Goal: Task Accomplishment & Management: Manage account settings

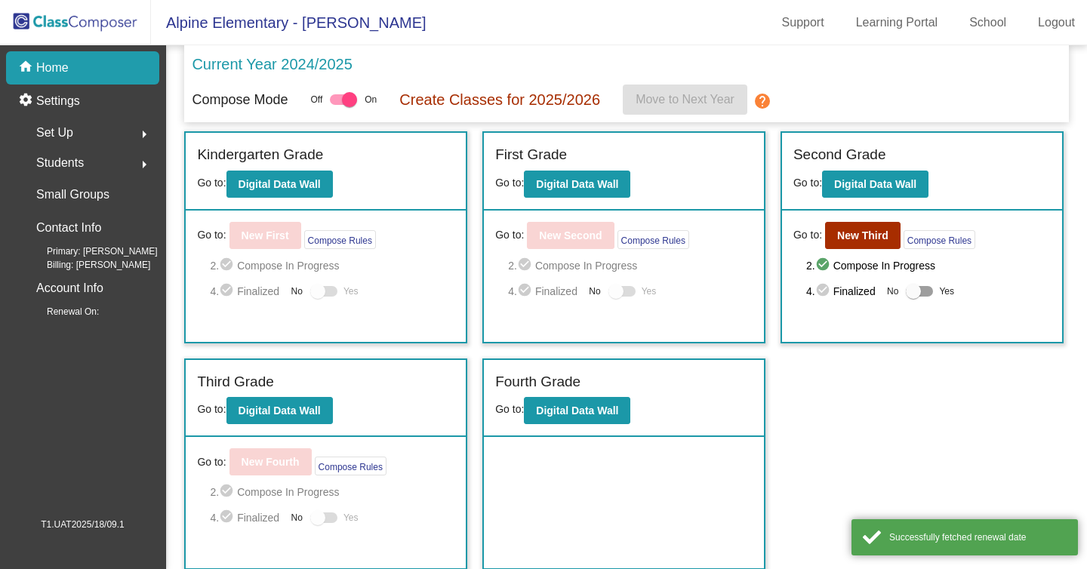
click at [49, 156] on span "Students" at bounding box center [60, 162] width 48 height 21
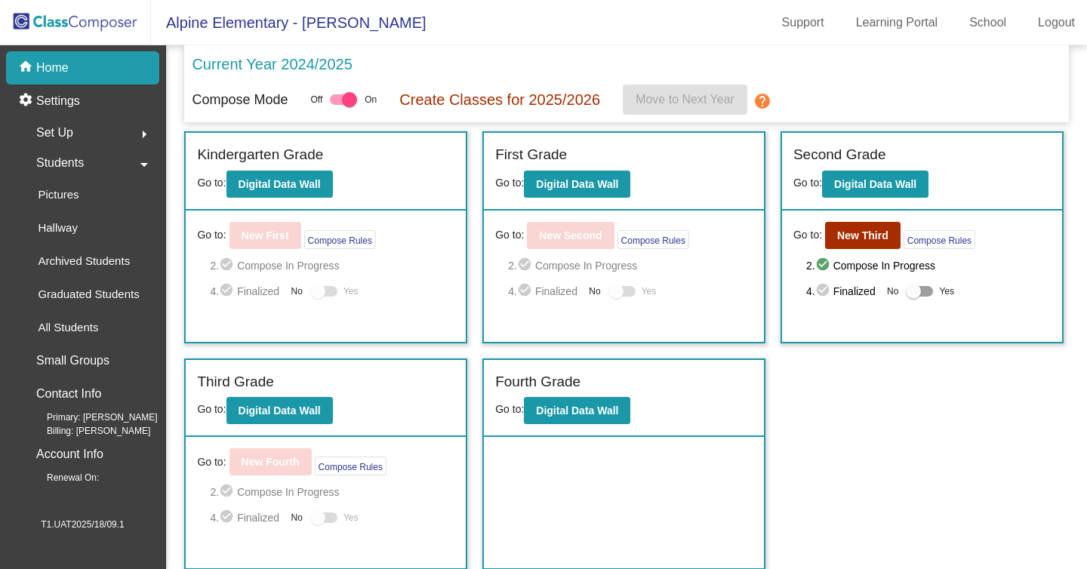
click at [47, 128] on span "Set Up" at bounding box center [54, 132] width 37 height 21
click at [71, 235] on div "Users" at bounding box center [47, 230] width 65 height 33
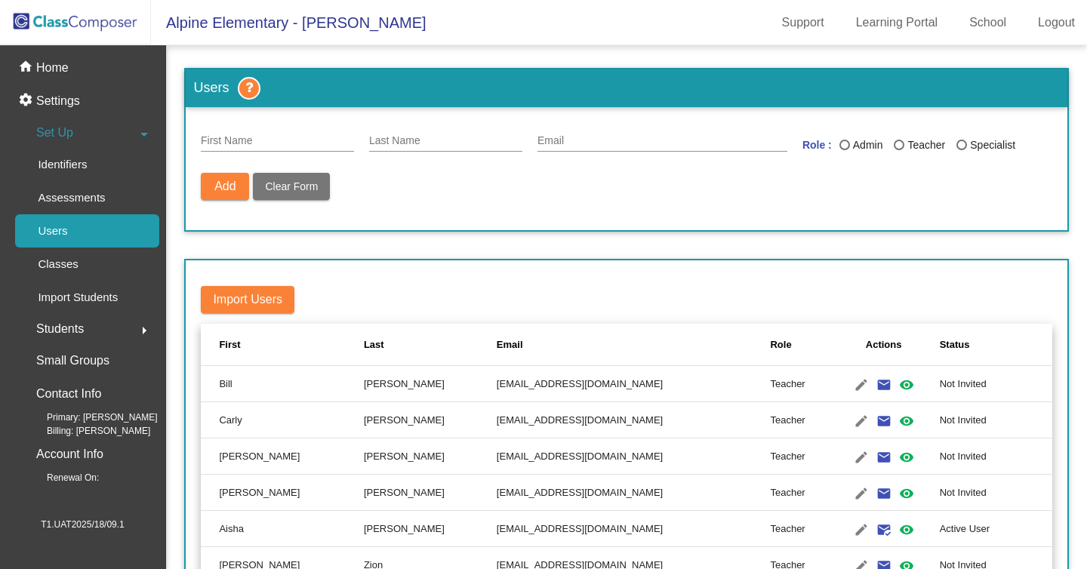
click at [601, 127] on div "Email" at bounding box center [662, 136] width 250 height 29
paste input "japonad373@artvara.com"
type input "japonad373@artvara.com"
click at [394, 136] on input "Last Name" at bounding box center [445, 141] width 153 height 12
type input "test"
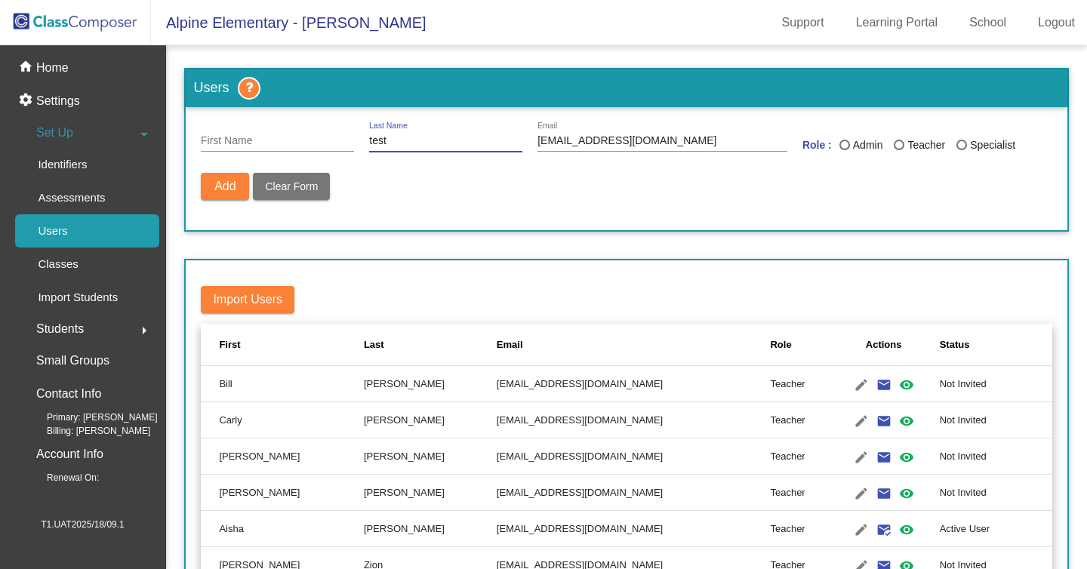
click at [205, 137] on input "First Name" at bounding box center [277, 141] width 153 height 12
type input "test"
click at [904, 143] on div "Last Name" at bounding box center [898, 145] width 11 height 11
click at [899, 150] on input "Teacher" at bounding box center [898, 150] width 1 height 1
radio input "true"
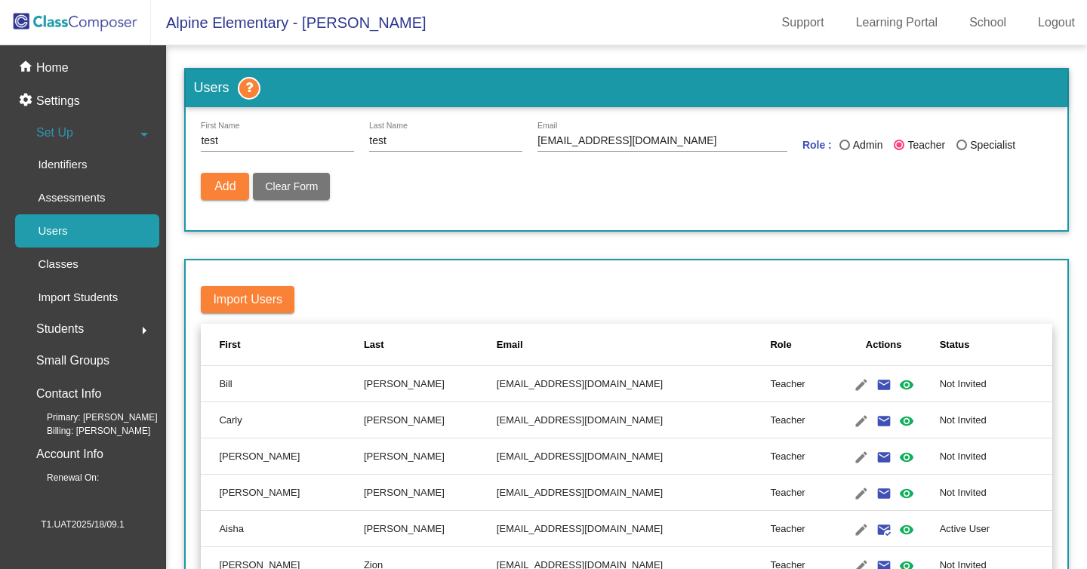
click at [224, 180] on span "Add" at bounding box center [224, 186] width 21 height 13
radio input "false"
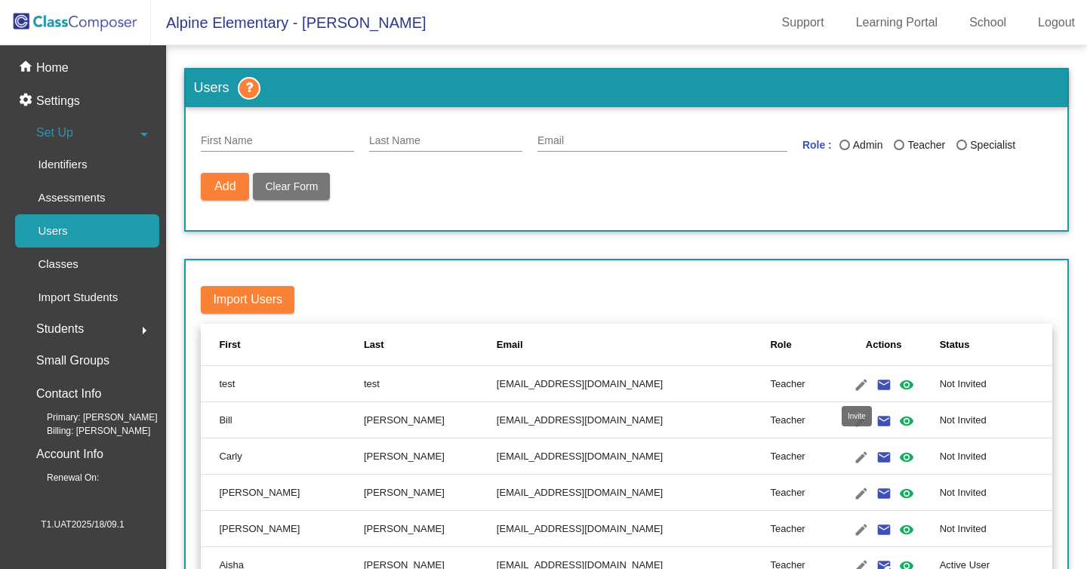
click at [875, 386] on mat-icon "email" at bounding box center [884, 385] width 18 height 18
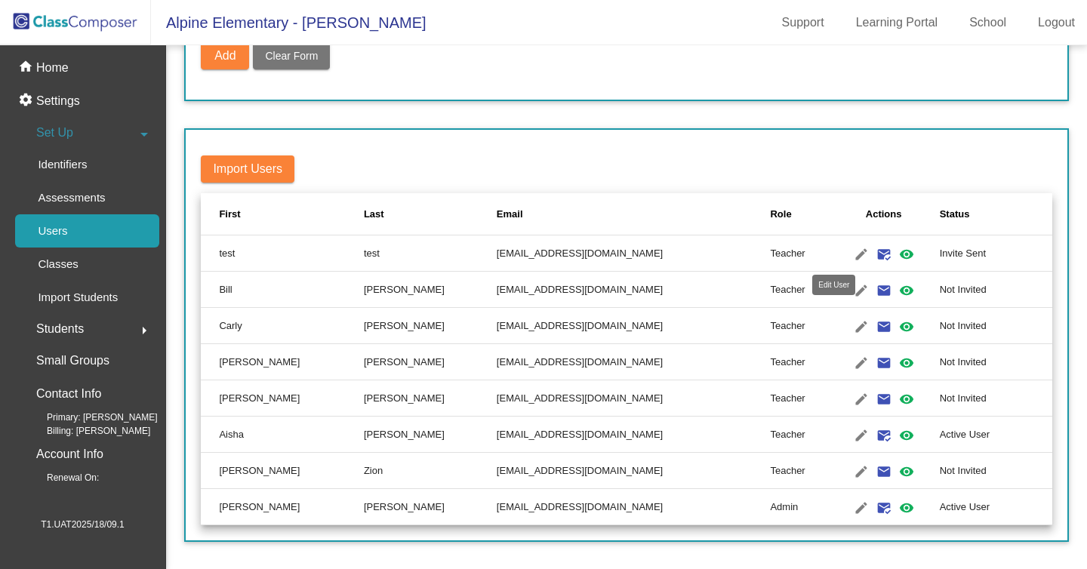
click at [852, 249] on mat-icon "edit" at bounding box center [861, 254] width 18 height 18
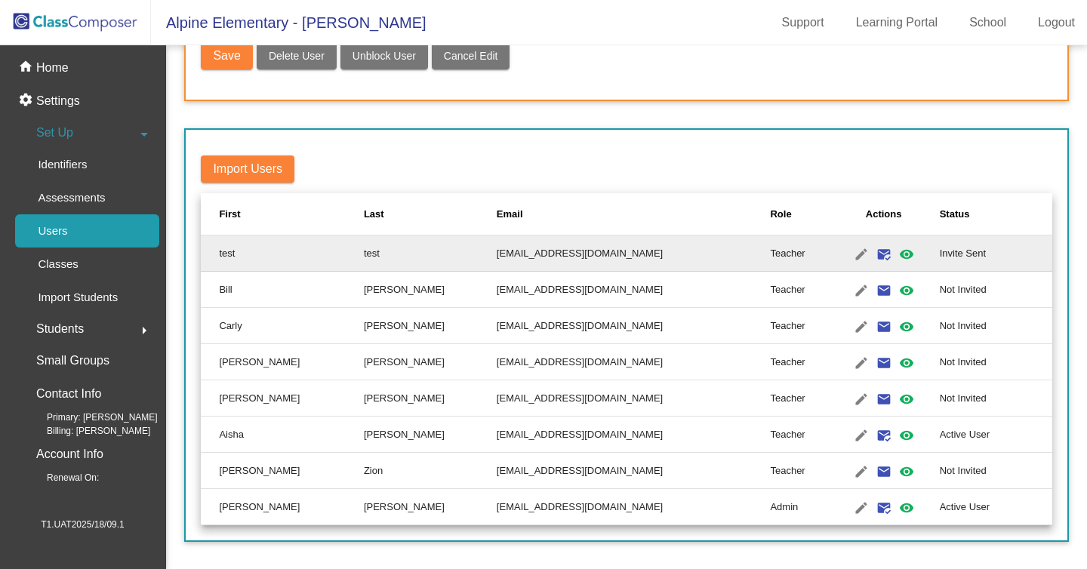
type input "test"
type input "japonad373@artvara.com"
radio input "true"
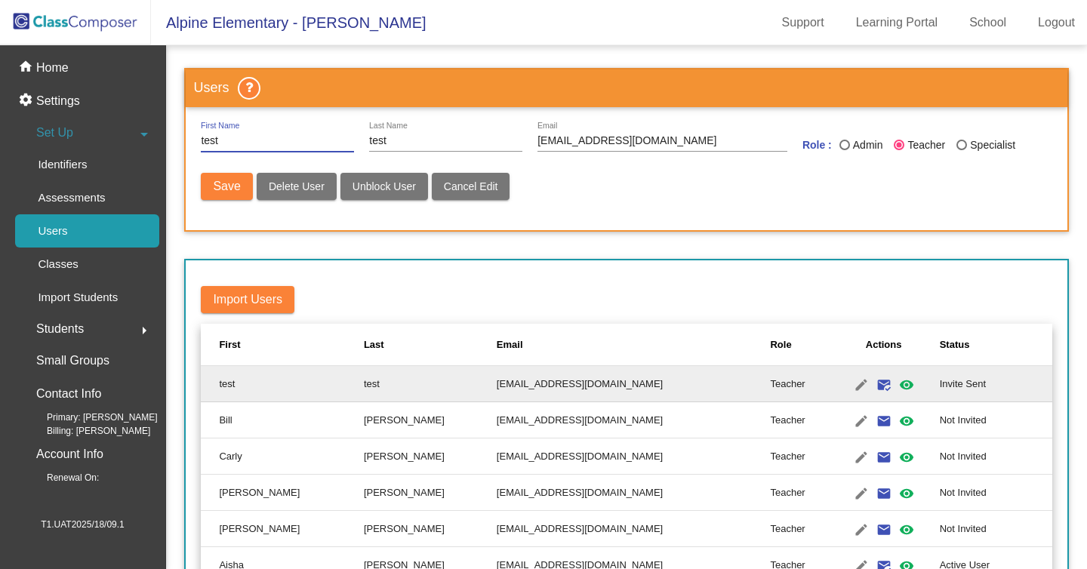
click at [319, 192] on span "Delete User" at bounding box center [297, 186] width 56 height 12
radio input "false"
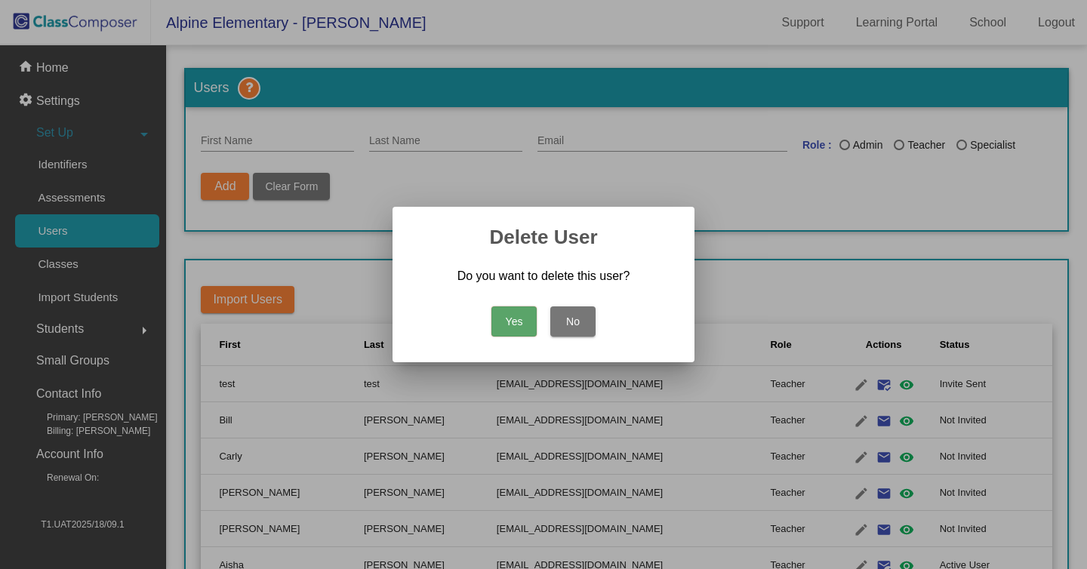
click at [523, 332] on button "Yes" at bounding box center [513, 321] width 45 height 30
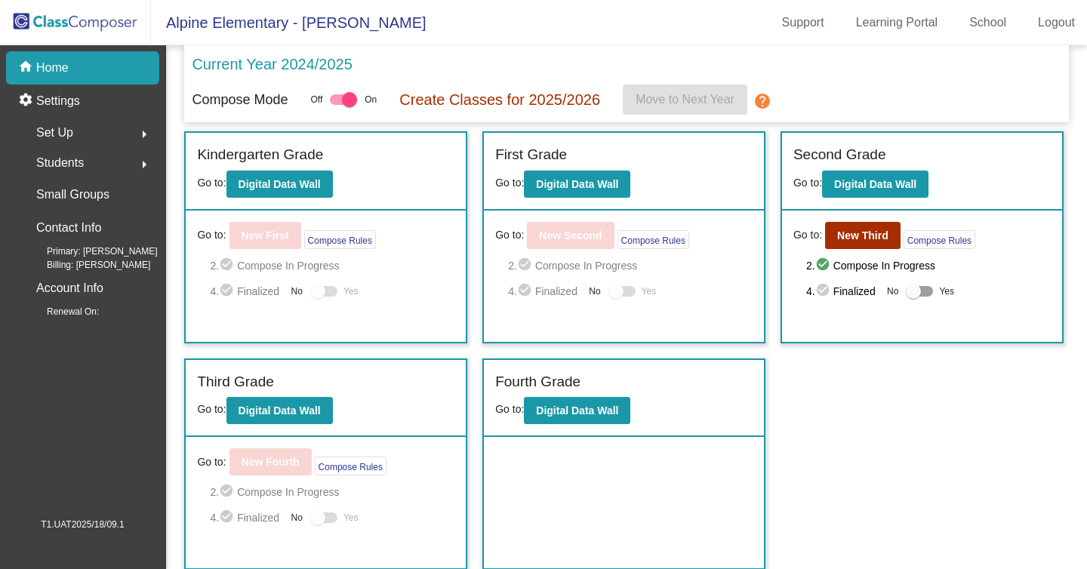
click at [923, 105] on div "Compose Mode Off On Create Classes for 2025/2026 Move to Next Year help" at bounding box center [626, 100] width 869 height 30
click at [67, 137] on span "Set Up" at bounding box center [54, 132] width 37 height 21
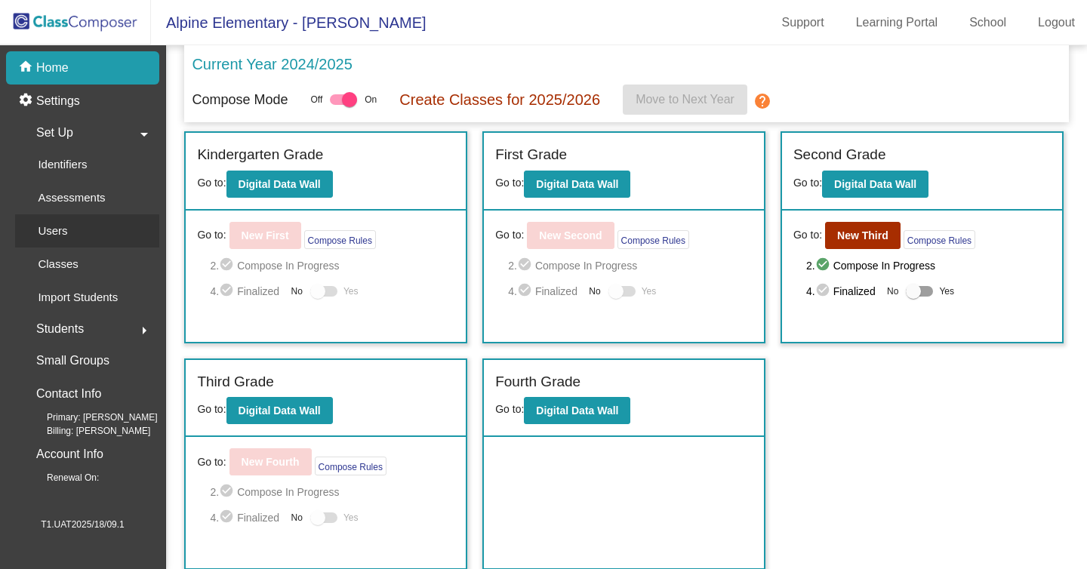
click at [91, 241] on link "Users" at bounding box center [87, 230] width 144 height 33
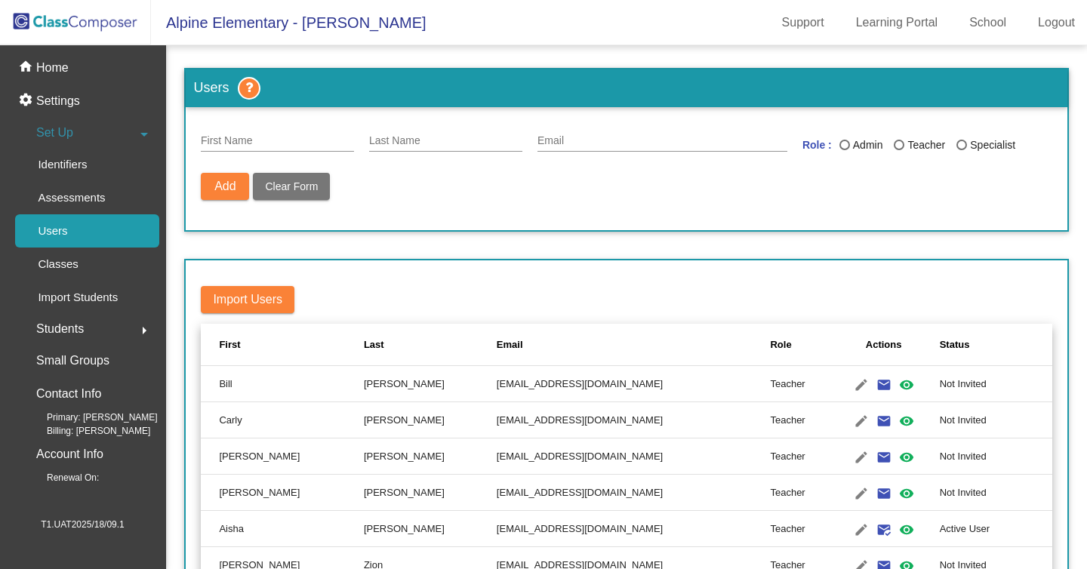
click at [279, 134] on div "First Name" at bounding box center [277, 136] width 153 height 29
type input "t"
drag, startPoint x: 309, startPoint y: 138, endPoint x: 192, endPoint y: 140, distance: 117.7
click at [201, 138] on input "user(Attacker)" at bounding box center [277, 141] width 153 height 12
type input "user(Attacker)"
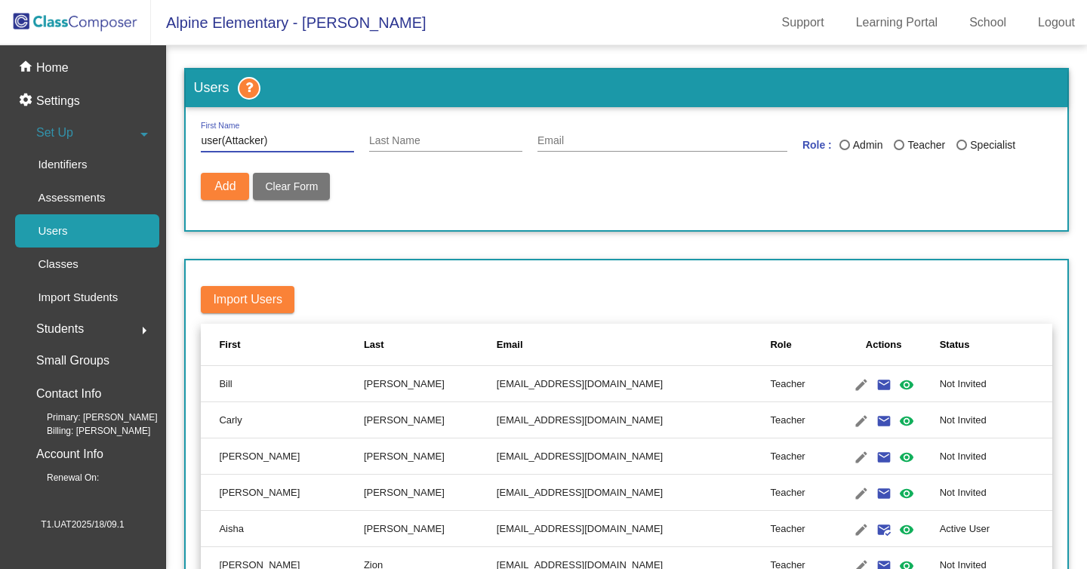
click at [432, 146] on input "Last Name" at bounding box center [445, 141] width 153 height 12
paste input "user(Attacker)"
type input "user(Attacker)"
click at [583, 143] on input "Email" at bounding box center [662, 141] width 250 height 12
paste input "[EMAIL_ADDRESS][DOMAIN_NAME]"
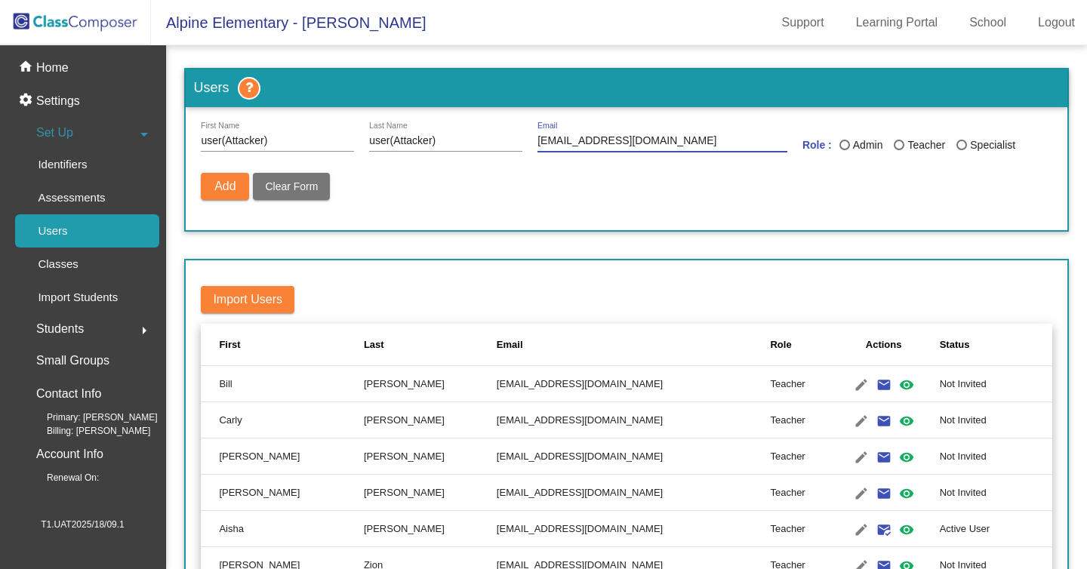
type input "[EMAIL_ADDRESS][DOMAIN_NAME]"
click at [904, 149] on div "Last Name" at bounding box center [898, 145] width 11 height 11
click at [899, 150] on input "Teacher" at bounding box center [898, 150] width 1 height 1
radio input "true"
click at [218, 185] on span "Add" at bounding box center [224, 186] width 21 height 13
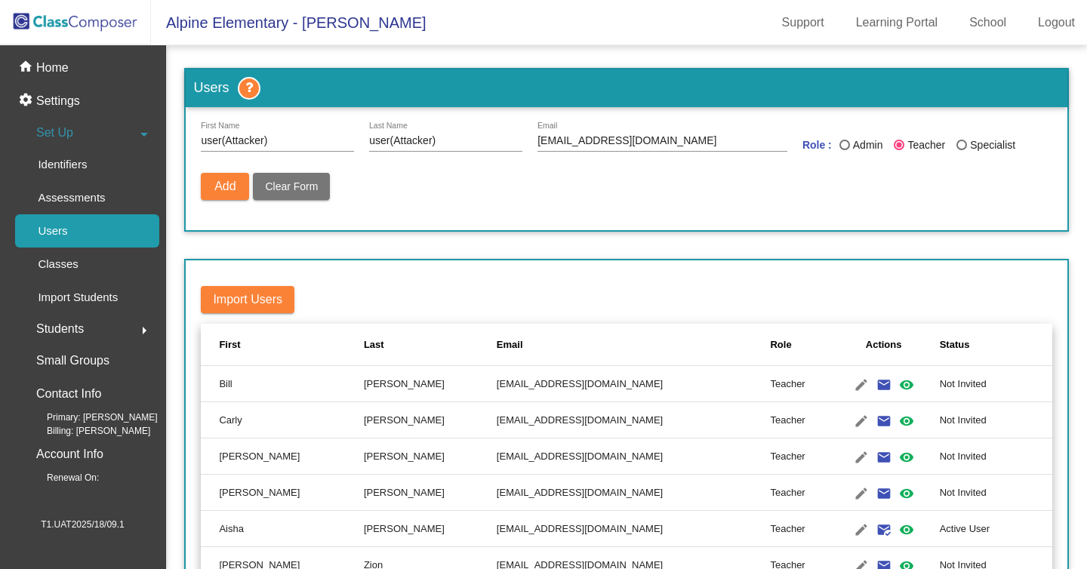
radio input "false"
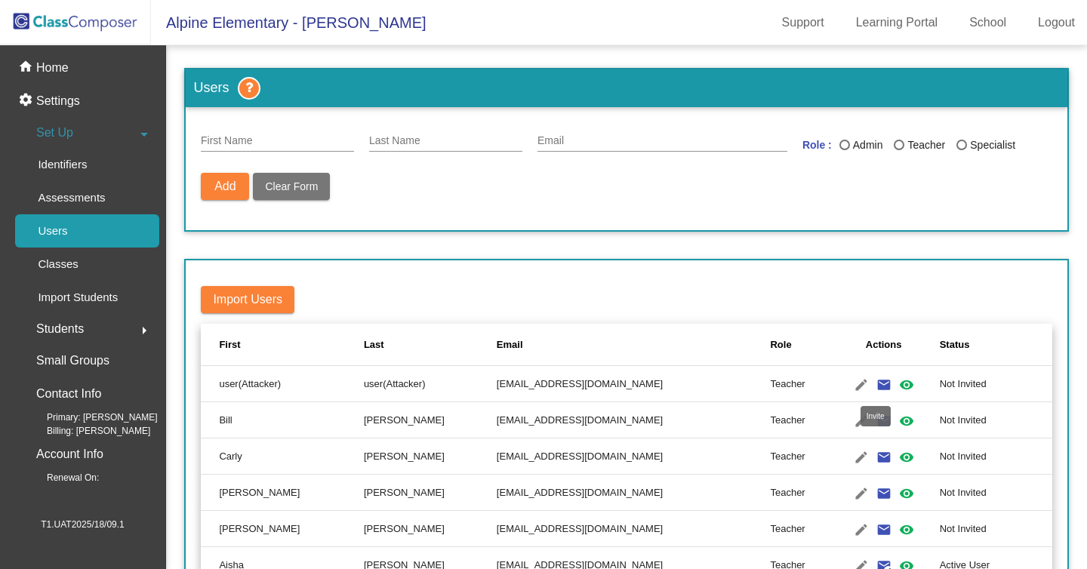
click at [875, 382] on mat-icon "email" at bounding box center [884, 385] width 18 height 18
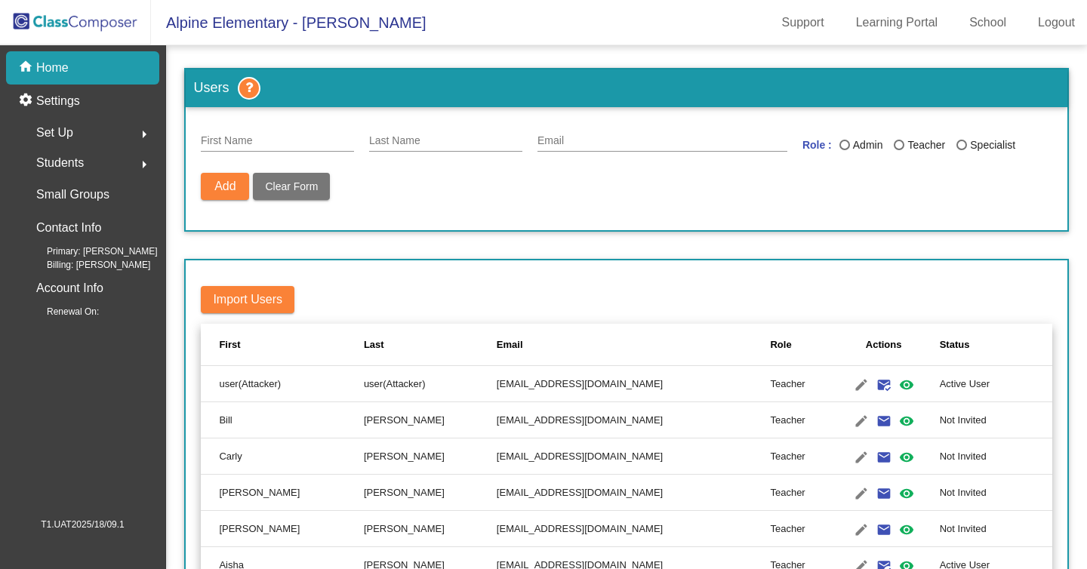
click at [396, 383] on td "user(Attacker)" at bounding box center [430, 384] width 133 height 36
click at [497, 385] on td "ticahoh395@artvara.com" at bounding box center [634, 384] width 274 height 36
click at [852, 386] on mat-icon "edit" at bounding box center [861, 385] width 18 height 18
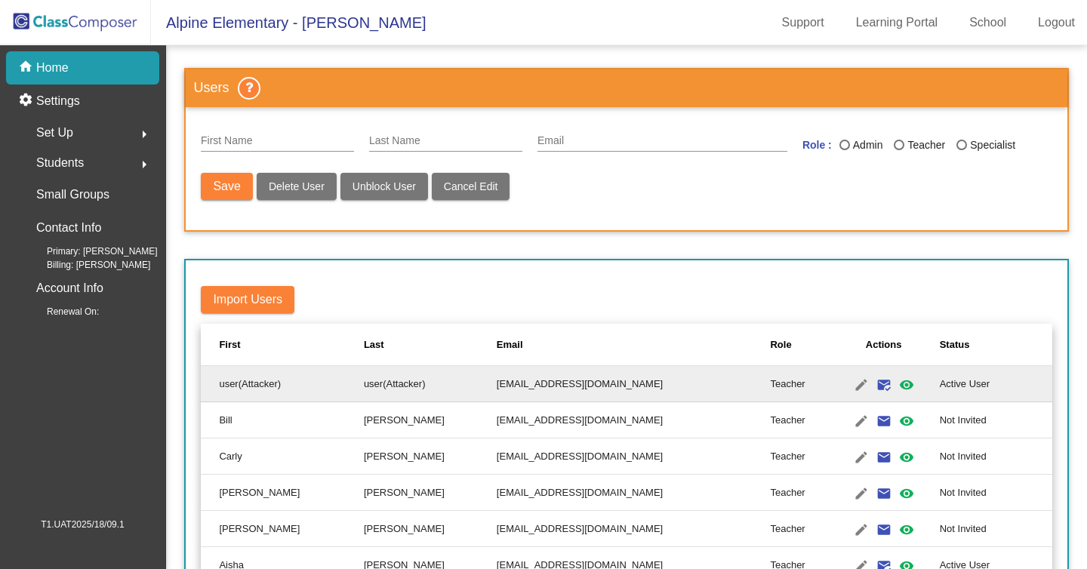
type input "user(Attacker)"
type input "[EMAIL_ADDRESS][DOMAIN_NAME]"
radio input "true"
click at [497, 417] on td "[EMAIL_ADDRESS][DOMAIN_NAME]" at bounding box center [634, 420] width 274 height 36
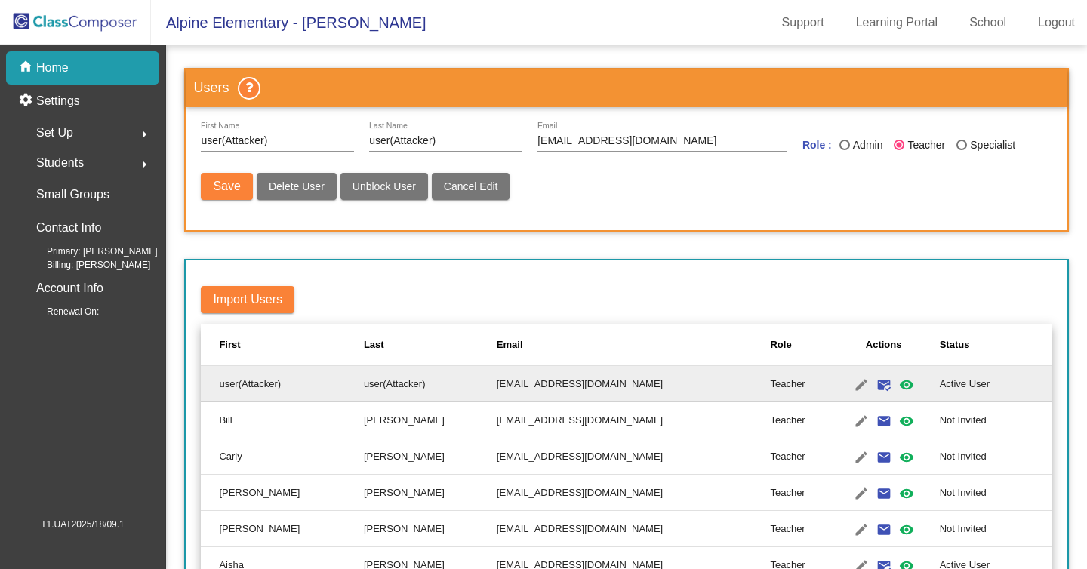
click at [482, 187] on span "Cancel Edit" at bounding box center [471, 186] width 54 height 12
radio input "false"
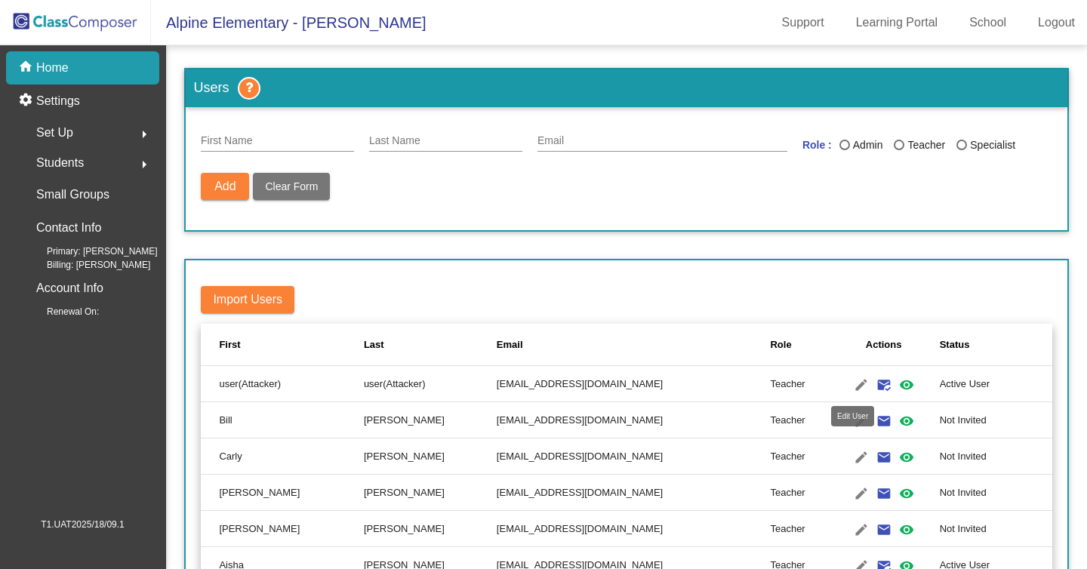
click at [854, 386] on mat-icon "edit" at bounding box center [861, 385] width 18 height 18
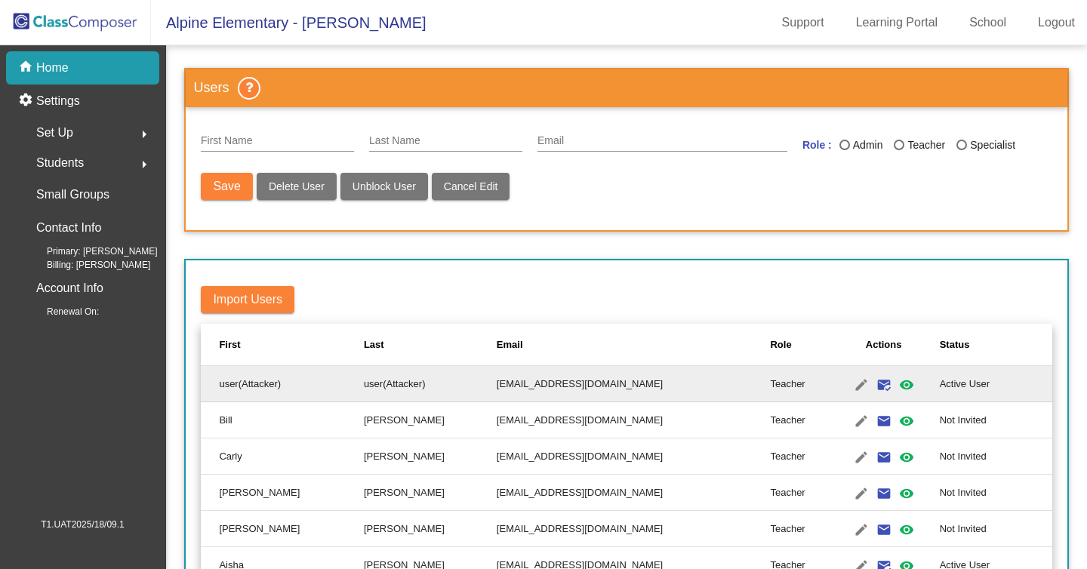
type input "user(Attacker)"
type input "[EMAIL_ADDRESS][DOMAIN_NAME]"
radio input "true"
click at [296, 184] on span "Delete User" at bounding box center [297, 186] width 56 height 12
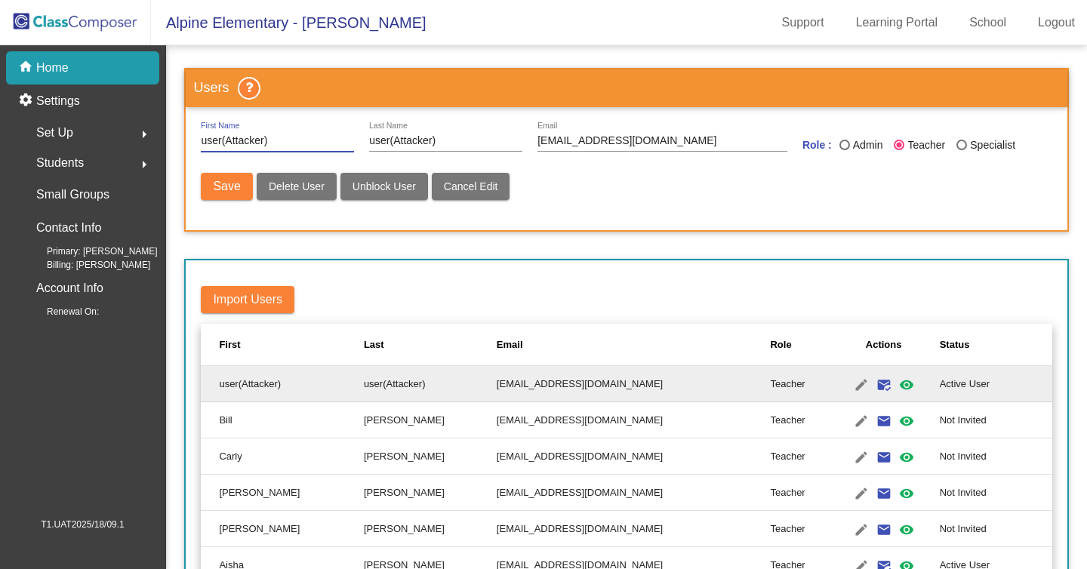
radio input "false"
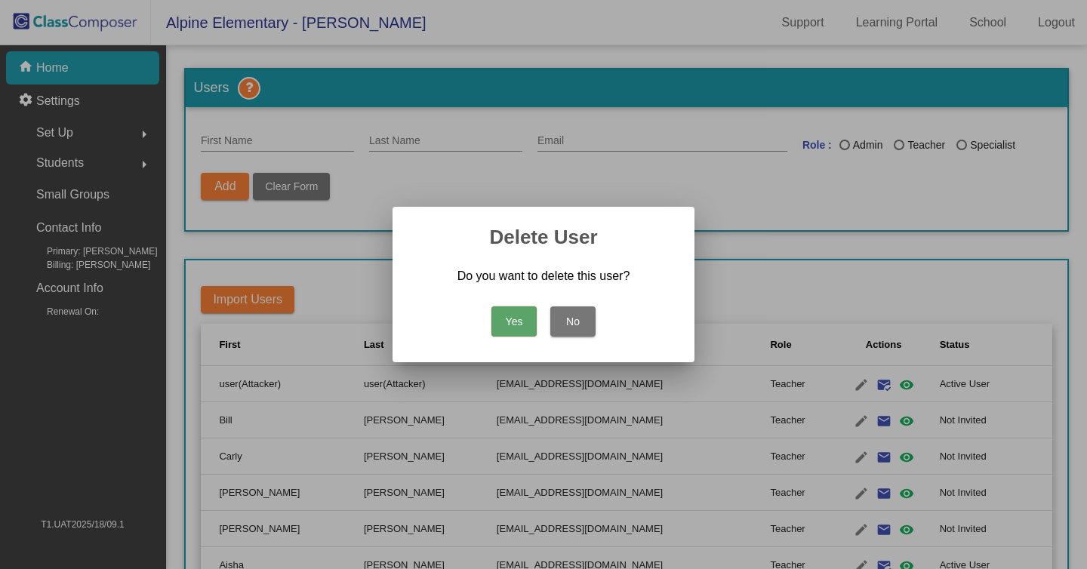
click at [522, 325] on button "Yes" at bounding box center [513, 321] width 45 height 30
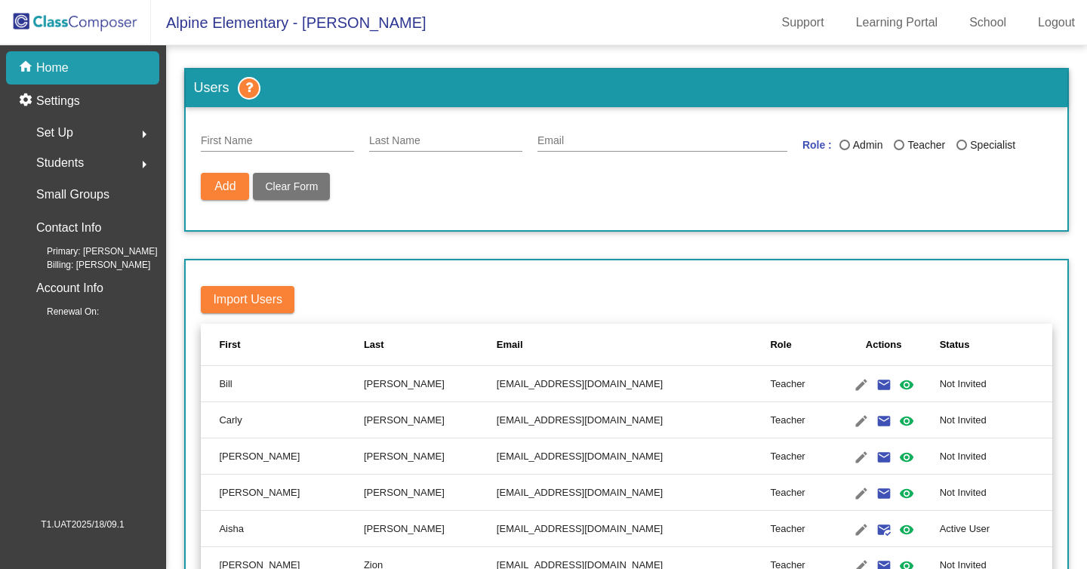
scroll to position [95, 0]
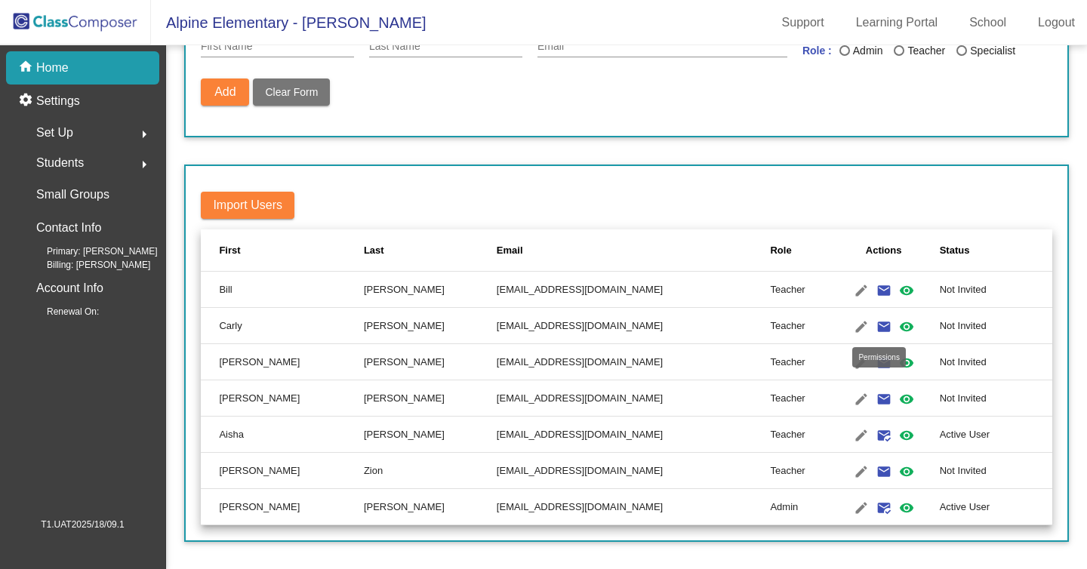
click at [897, 320] on mat-icon "visibility" at bounding box center [906, 327] width 18 height 18
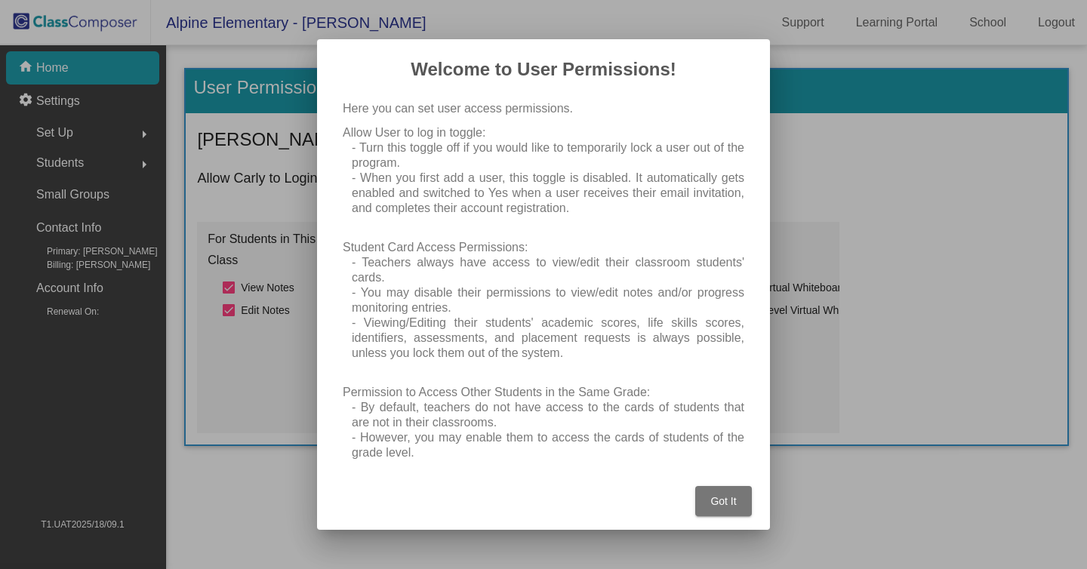
click at [726, 497] on span "Got It" at bounding box center [723, 501] width 26 height 12
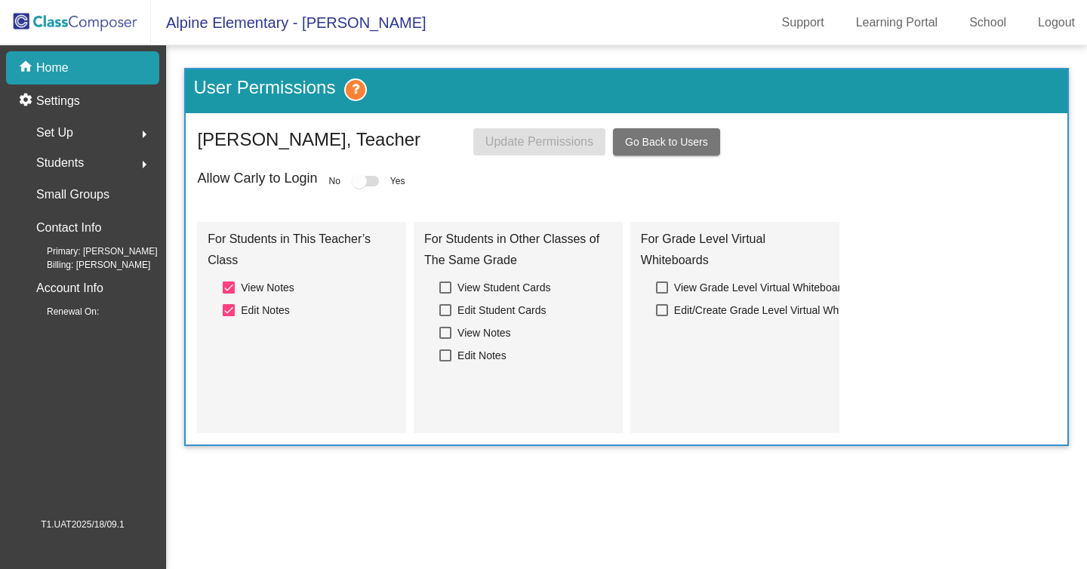
click at [95, 132] on div "Set Up arrow_right" at bounding box center [87, 133] width 144 height 30
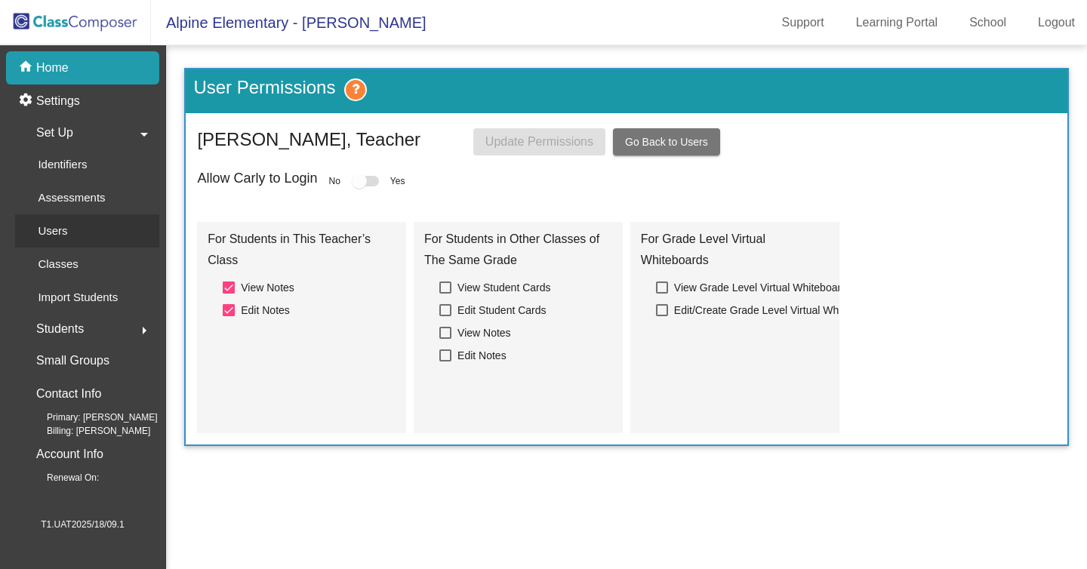
click at [80, 230] on div "Users" at bounding box center [47, 230] width 65 height 33
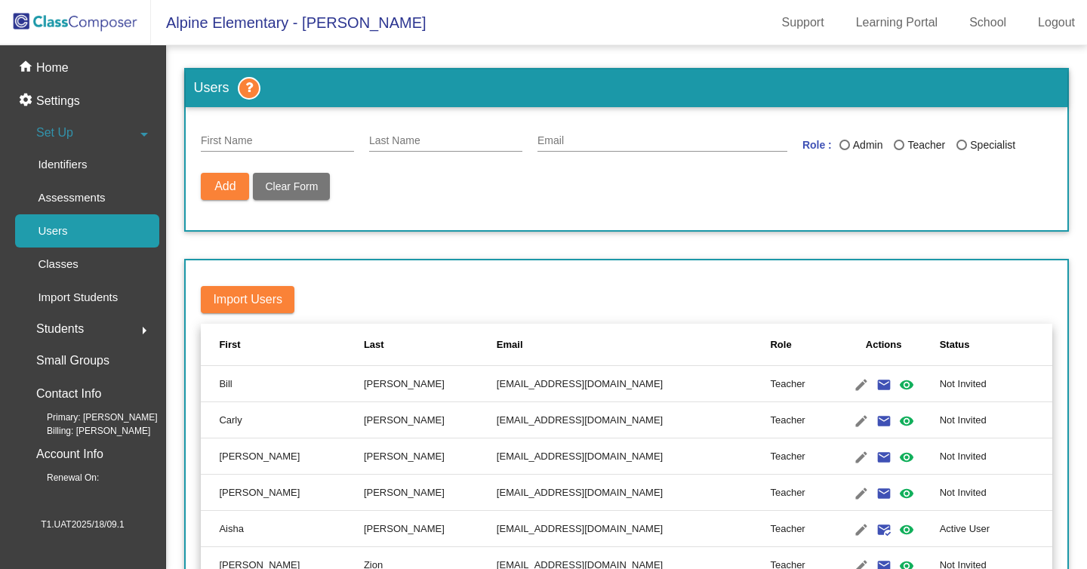
drag, startPoint x: 324, startPoint y: 15, endPoint x: 389, endPoint y: 19, distance: 65.8
click at [389, 19] on mat-toolbar "Alpine Elementary - Mike Support Learning Portal School Logout" at bounding box center [543, 22] width 1087 height 45
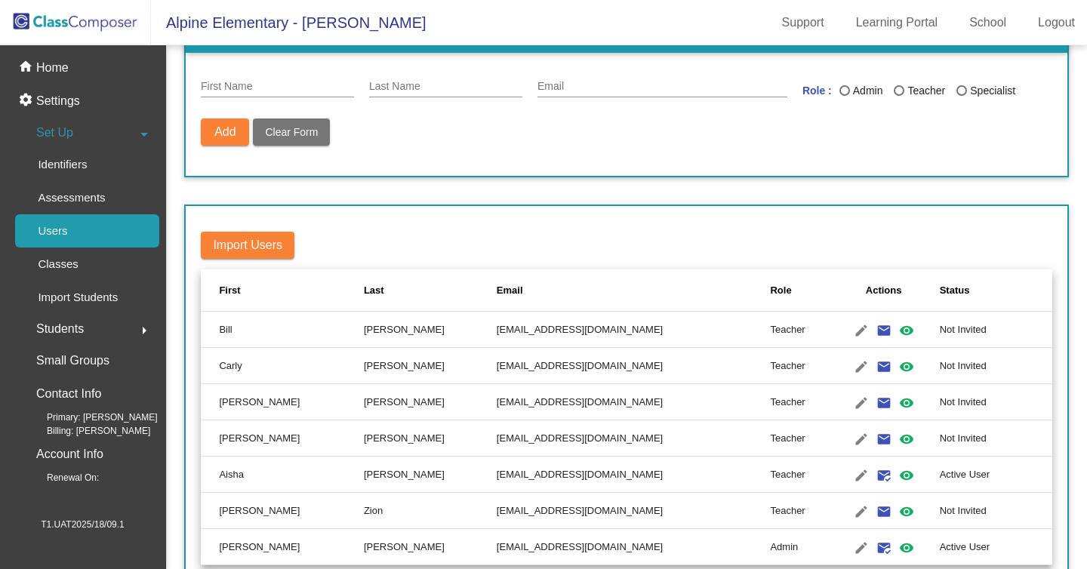
scroll to position [68, 0]
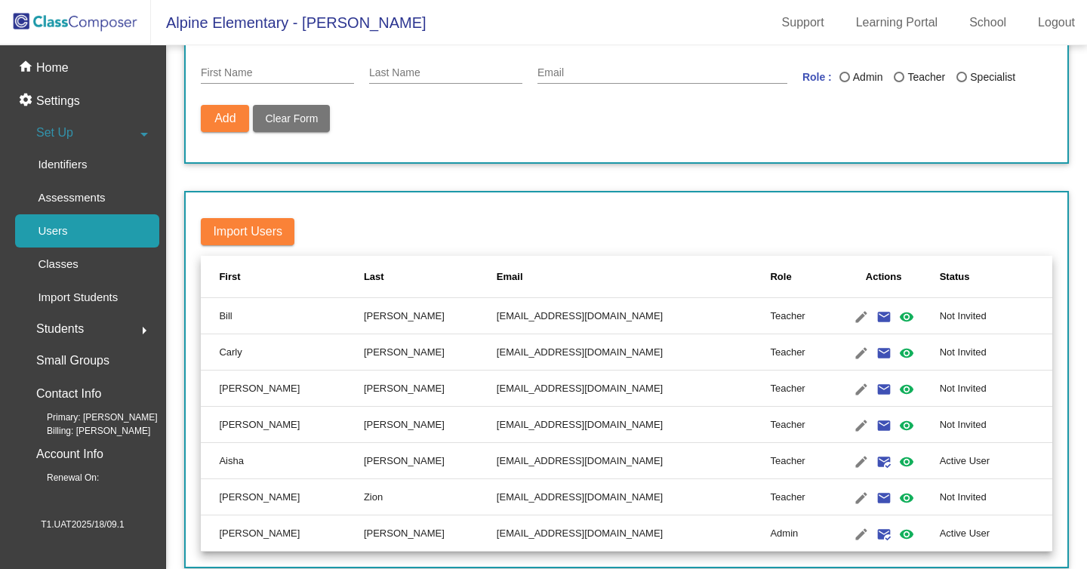
click at [394, 152] on form "First Name Last Name Email Role : Admin Teacher Specialist Add Delete User Unbl…" at bounding box center [626, 100] width 881 height 123
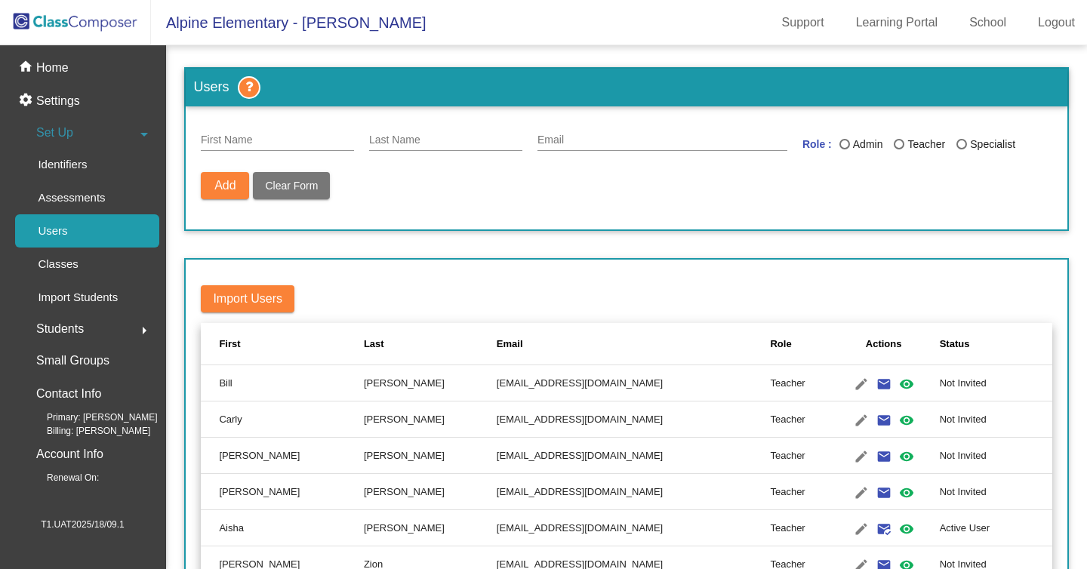
scroll to position [0, 0]
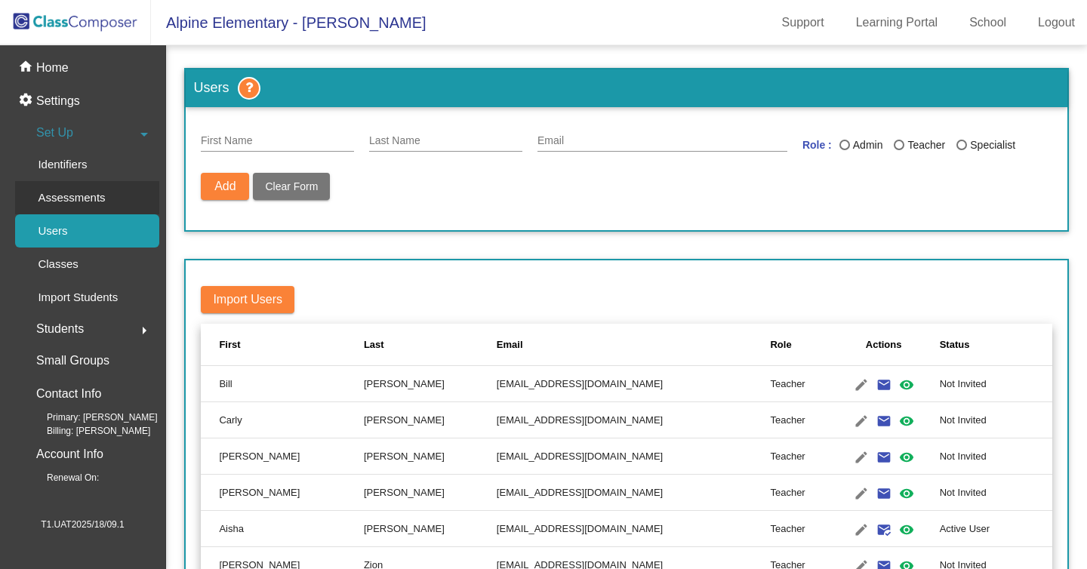
click at [94, 193] on p "Assessments" at bounding box center [71, 198] width 67 height 18
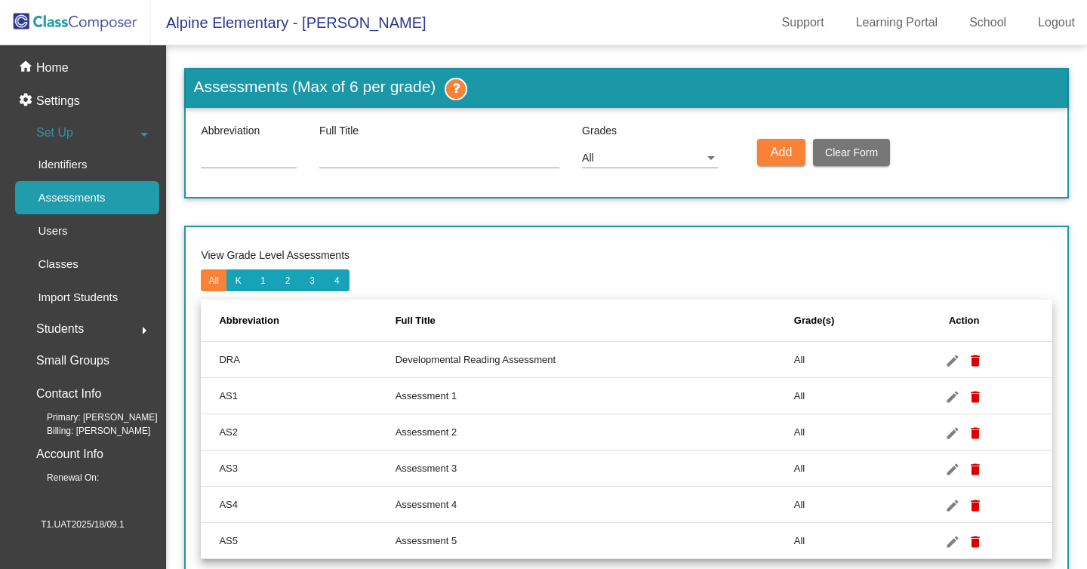
scroll to position [35, 0]
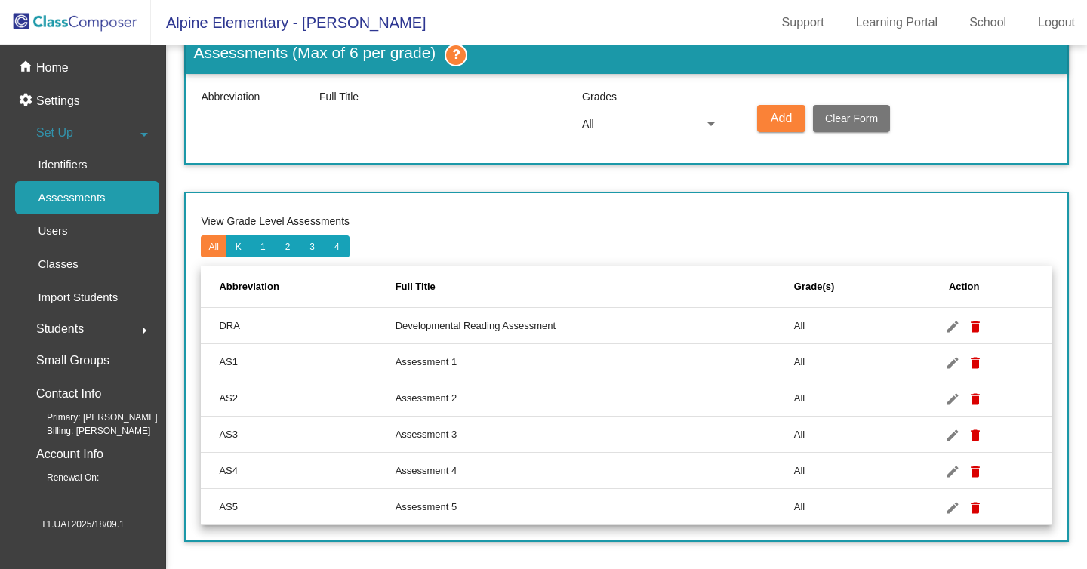
click at [221, 119] on input at bounding box center [249, 124] width 96 height 12
type input "test"
click at [368, 128] on input at bounding box center [439, 124] width 240 height 12
type input "test"
click at [792, 125] on button "Add" at bounding box center [781, 118] width 48 height 27
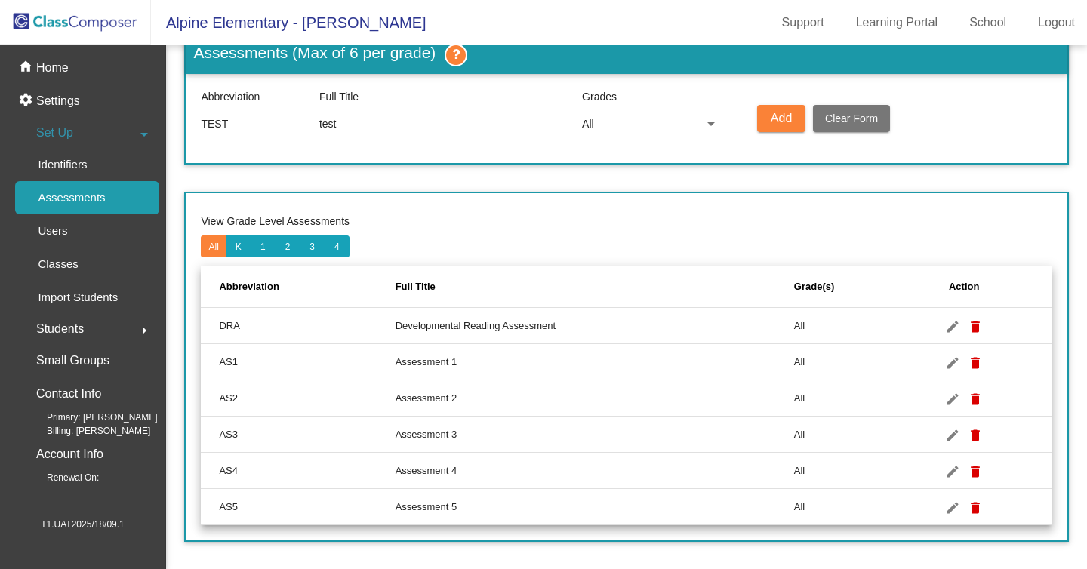
click at [792, 125] on button "Add" at bounding box center [781, 118] width 48 height 27
click at [961, 319] on mat-icon "edit" at bounding box center [952, 327] width 18 height 18
type input "DRA"
type input "Developmental Reading Assessment"
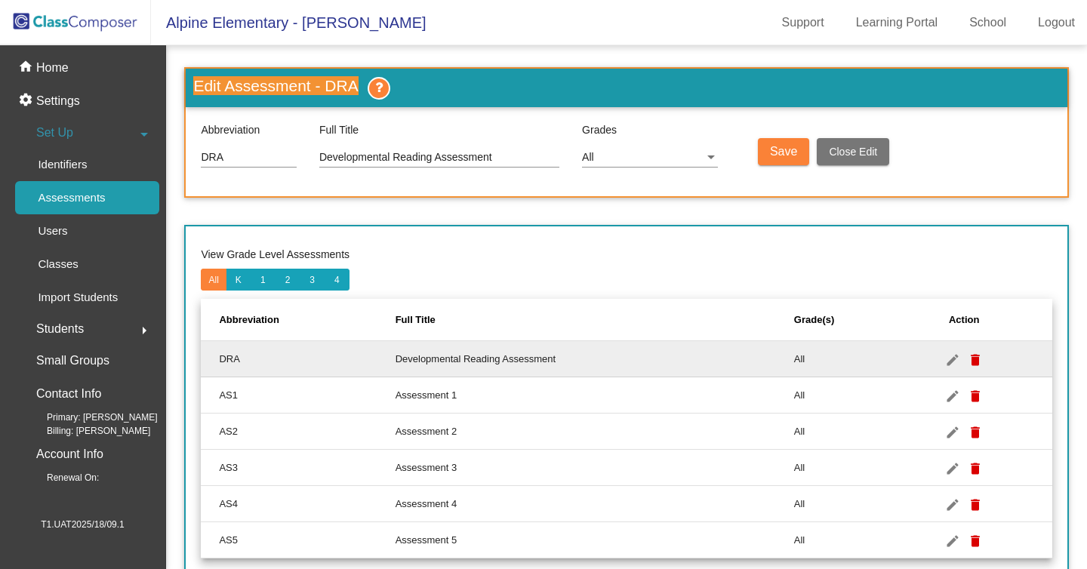
scroll to position [0, 0]
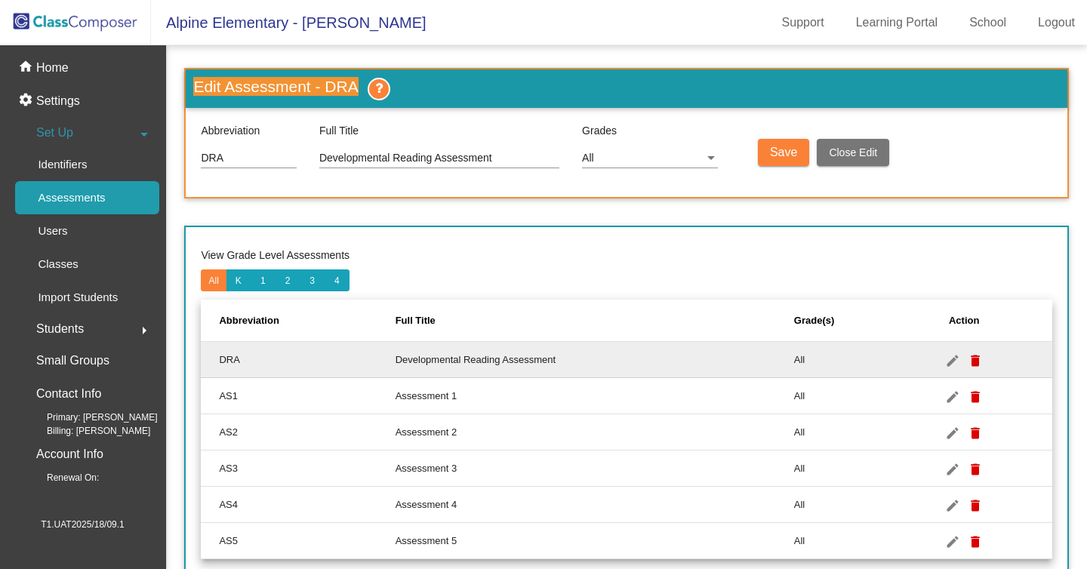
click at [691, 157] on div "All" at bounding box center [643, 158] width 122 height 12
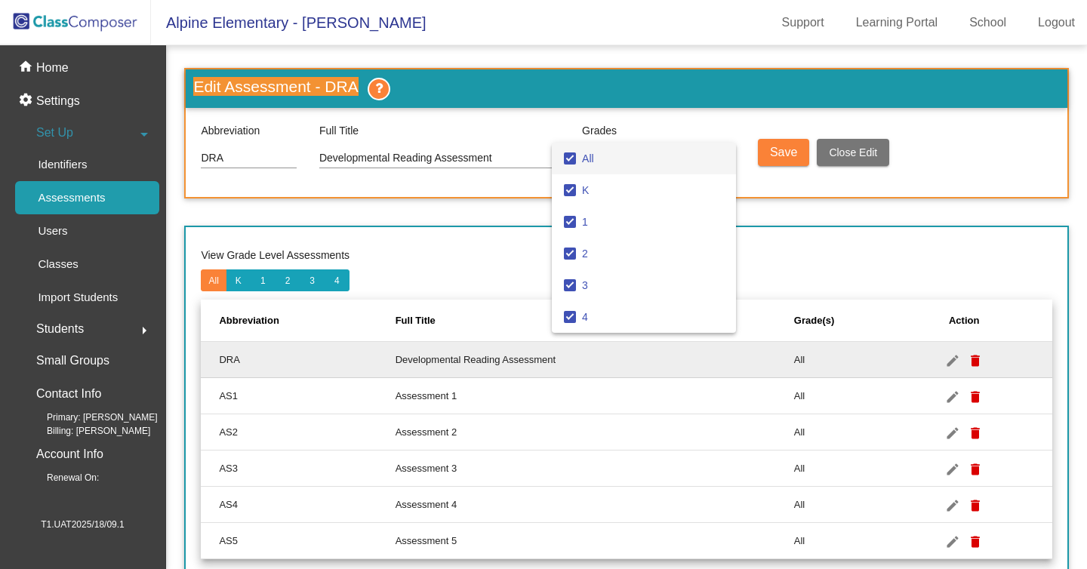
click at [691, 157] on span "All" at bounding box center [653, 159] width 142 height 32
click at [690, 158] on span "All" at bounding box center [653, 159] width 142 height 32
click at [821, 230] on div at bounding box center [543, 284] width 1087 height 569
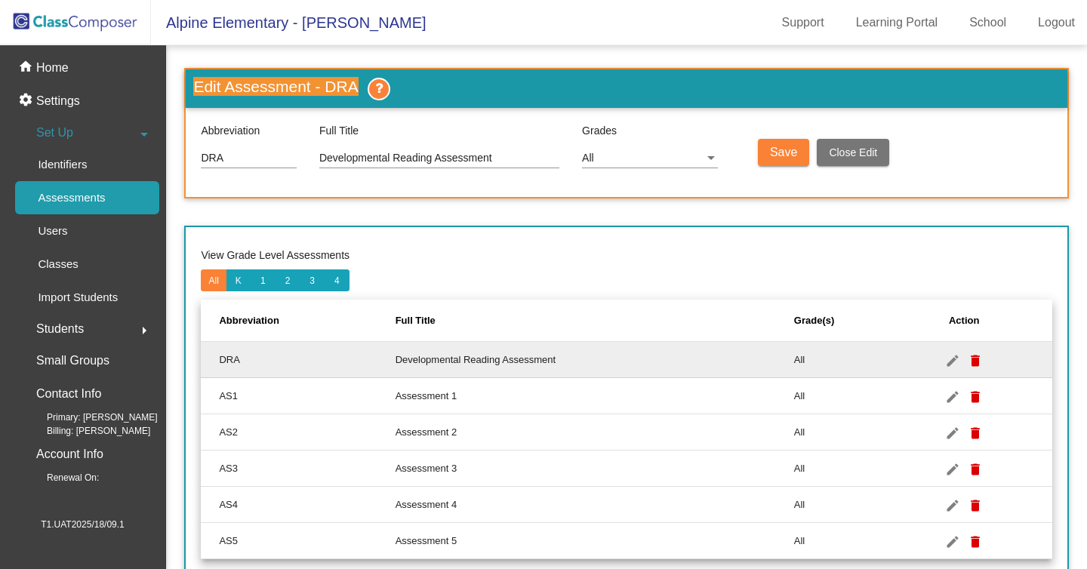
click at [862, 155] on span "Close Edit" at bounding box center [853, 152] width 48 height 12
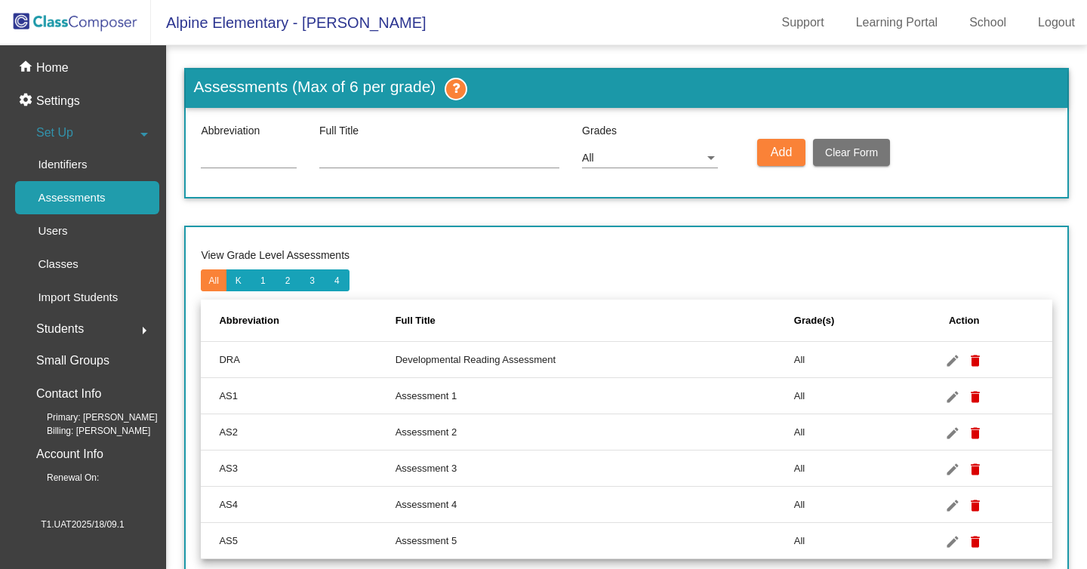
scroll to position [35, 0]
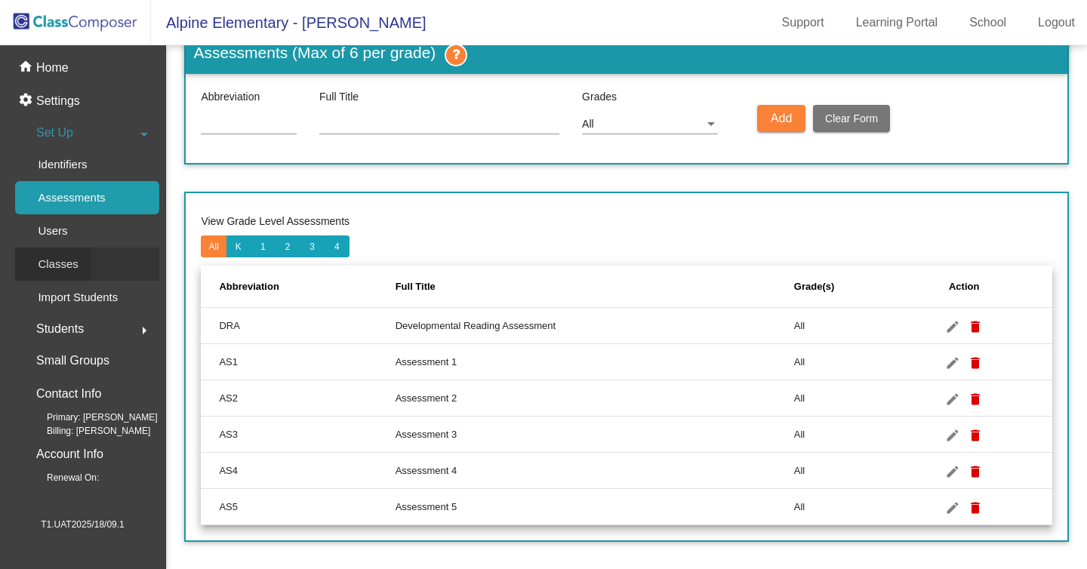
click at [126, 269] on link "Classes" at bounding box center [87, 264] width 144 height 33
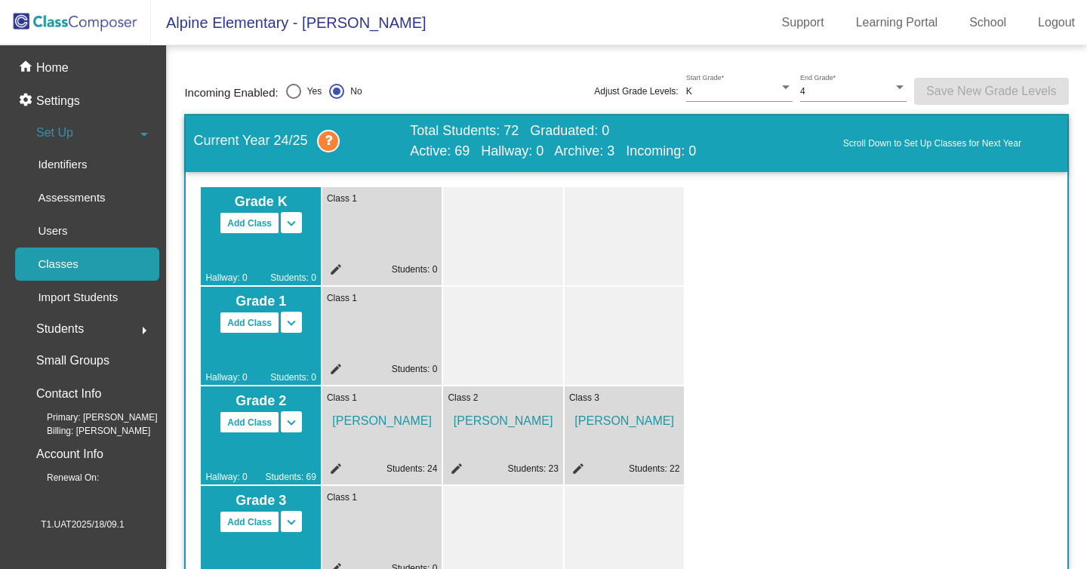
click at [374, 244] on div "Class 1 edit Students: 0" at bounding box center [382, 236] width 120 height 98
click at [75, 232] on div "Users" at bounding box center [47, 230] width 65 height 33
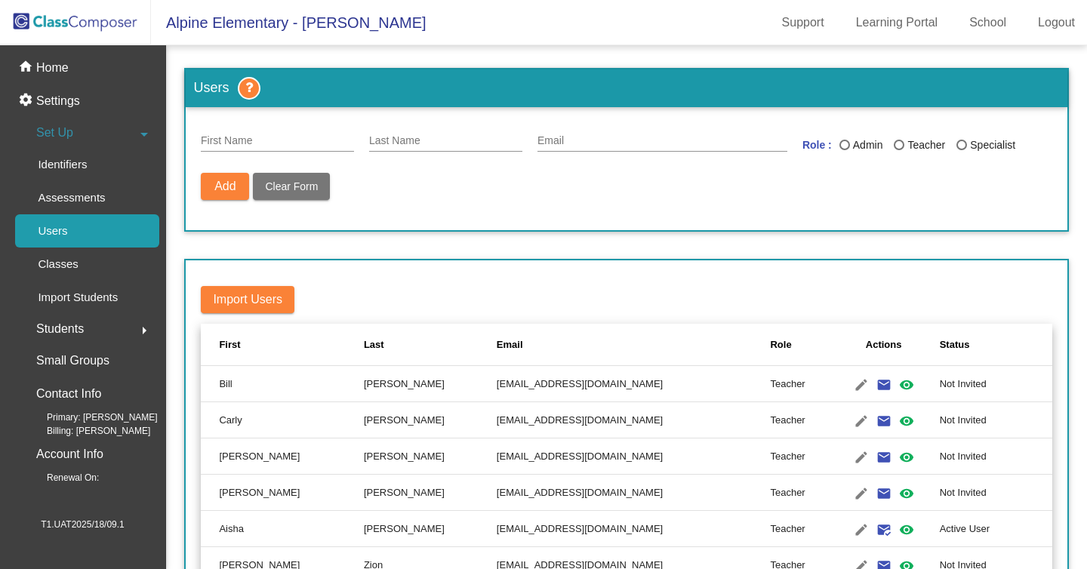
click at [84, 333] on span "Students" at bounding box center [60, 328] width 48 height 21
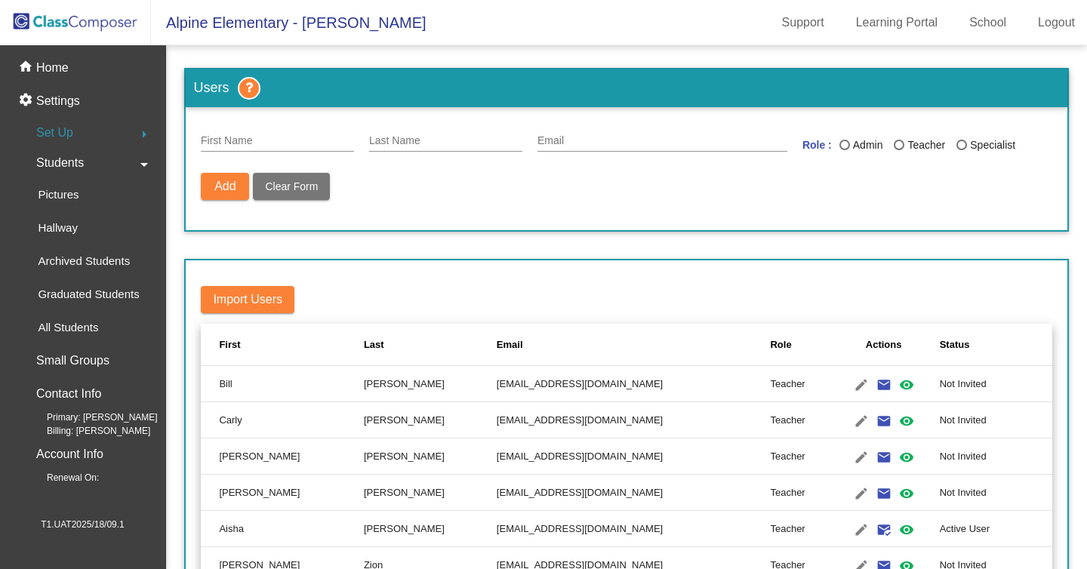
scroll to position [95, 0]
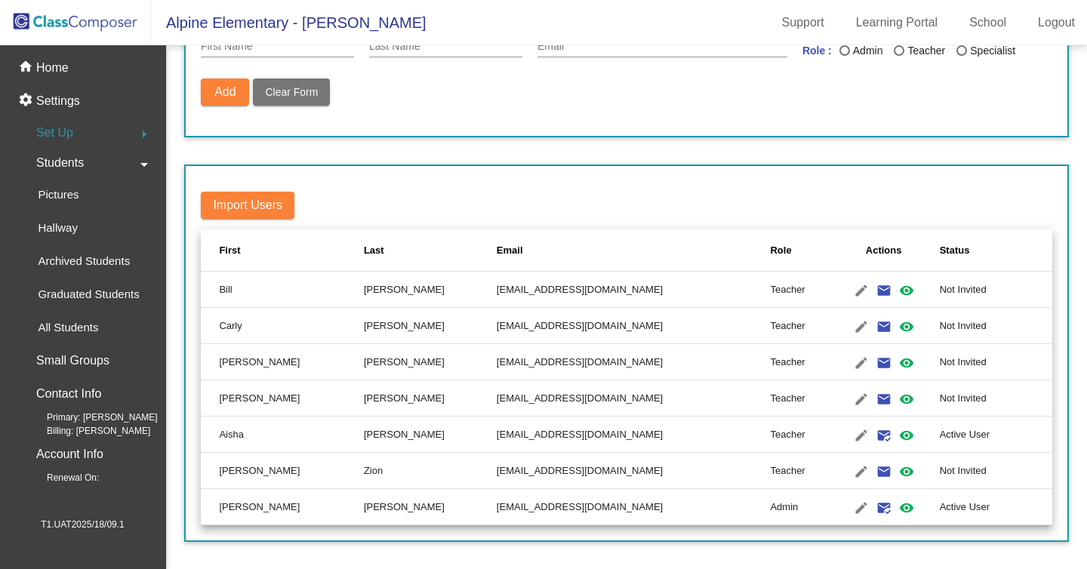
click at [66, 167] on span "Students" at bounding box center [60, 162] width 48 height 21
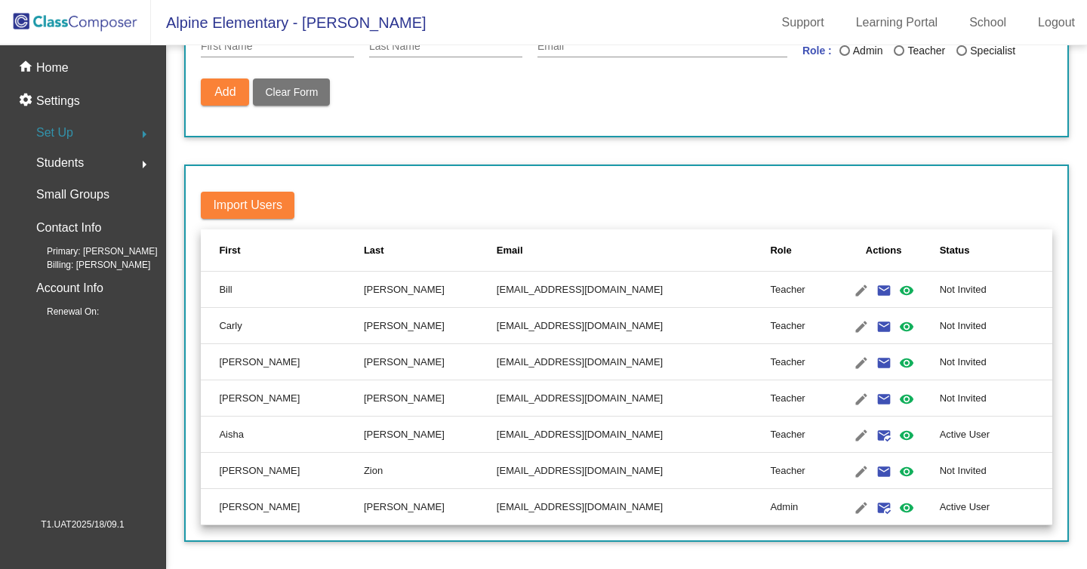
click at [66, 167] on span "Students" at bounding box center [60, 162] width 48 height 21
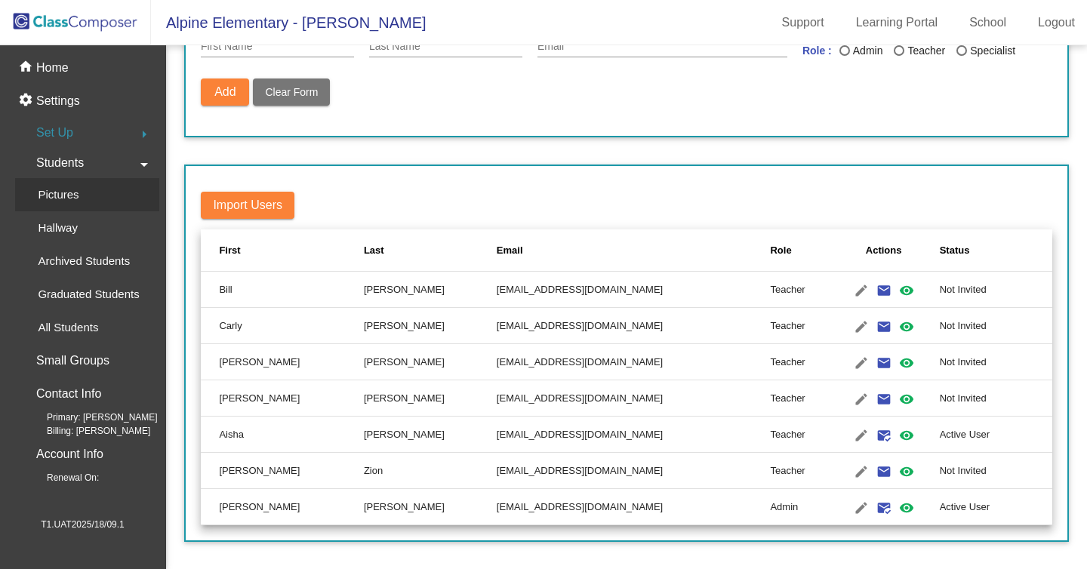
click at [75, 201] on p "Pictures" at bounding box center [58, 195] width 41 height 18
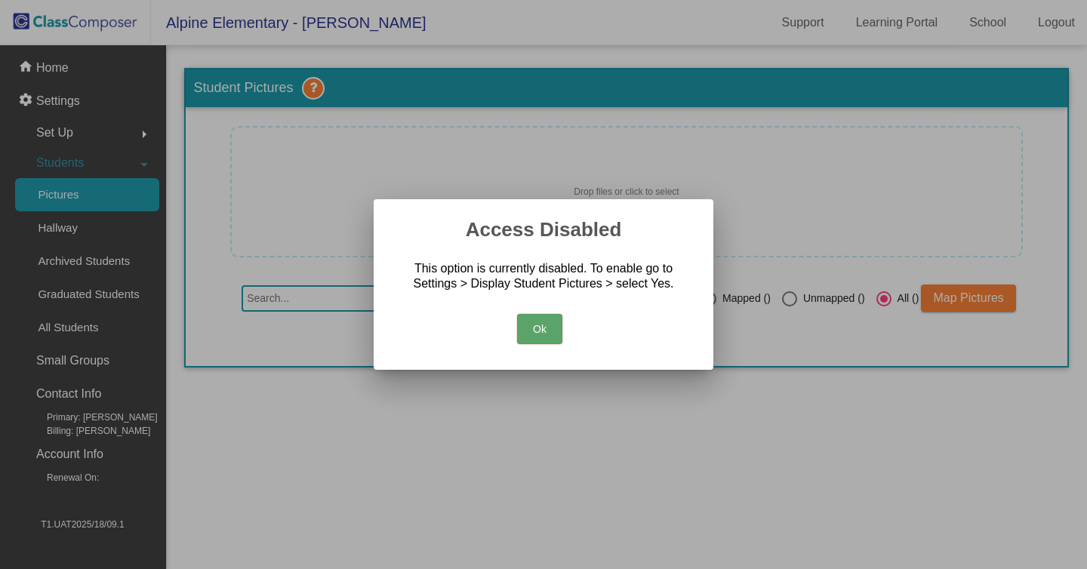
click at [551, 326] on button "Ok" at bounding box center [539, 329] width 45 height 30
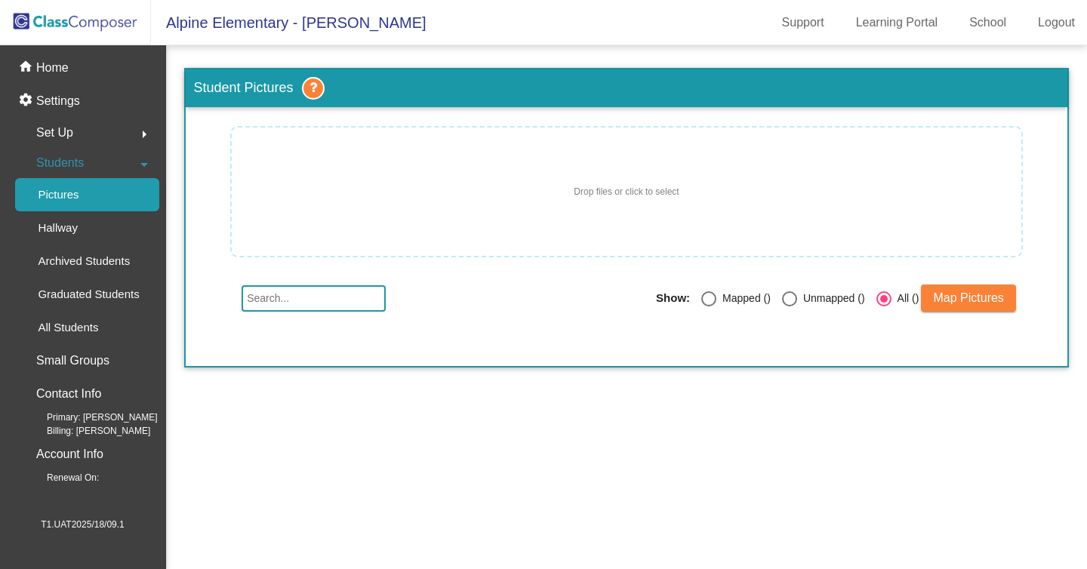
click at [103, 131] on div "Set Up arrow_right" at bounding box center [87, 133] width 144 height 30
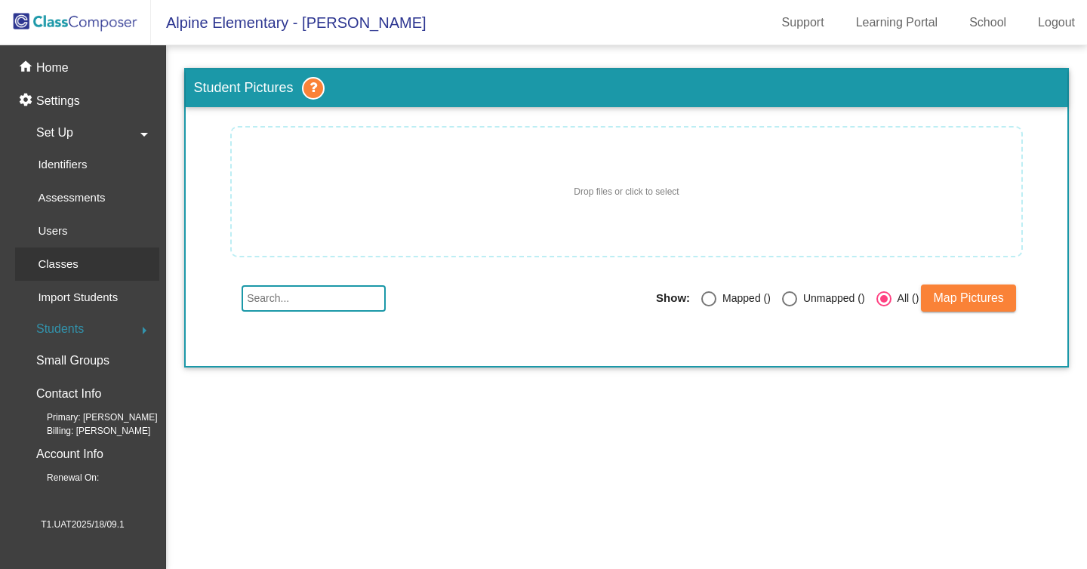
click at [78, 268] on p "Classes" at bounding box center [58, 264] width 40 height 18
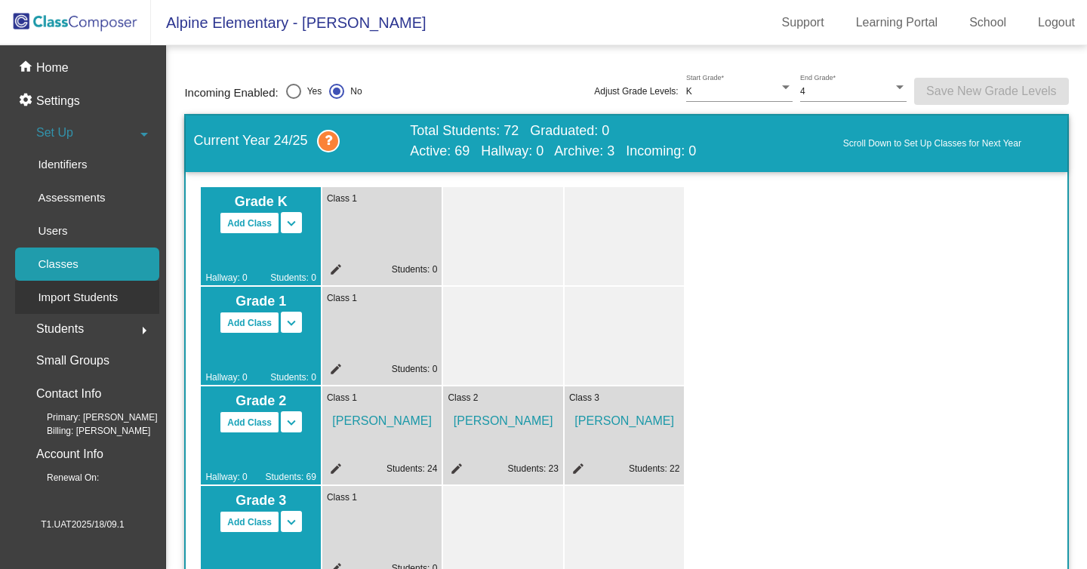
click at [92, 297] on p "Import Students" at bounding box center [78, 297] width 80 height 18
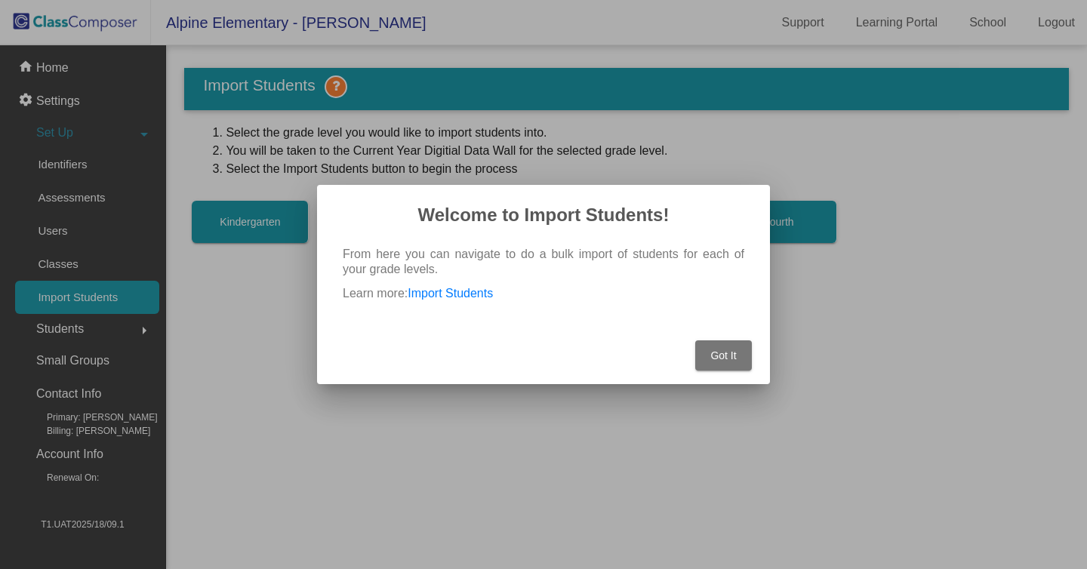
click at [732, 371] on div "Got It" at bounding box center [543, 351] width 417 height 66
click at [718, 361] on span "Got It" at bounding box center [723, 355] width 26 height 12
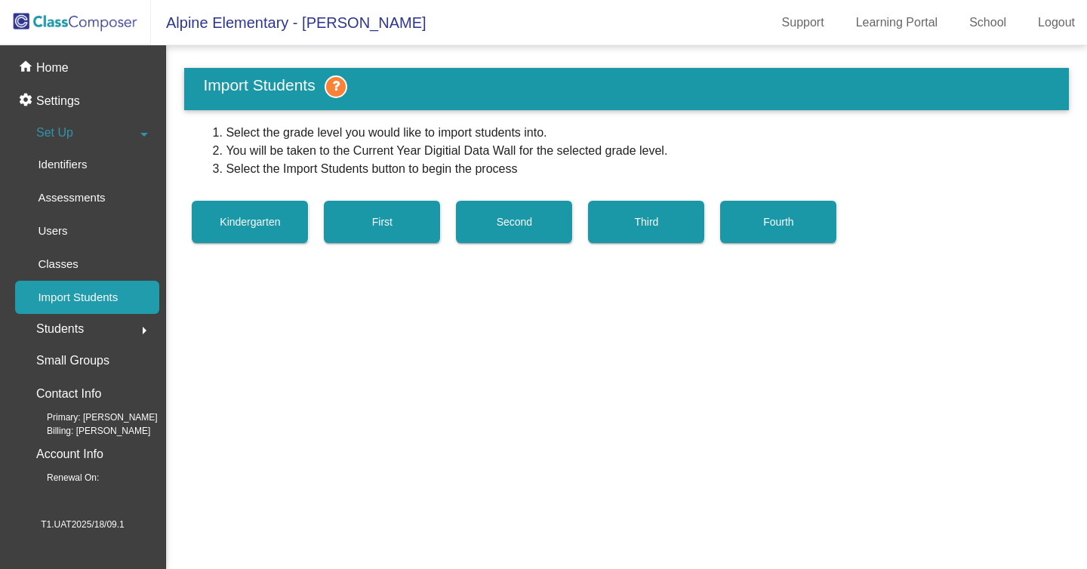
click at [63, 344] on div "Students arrow_right" at bounding box center [87, 329] width 144 height 30
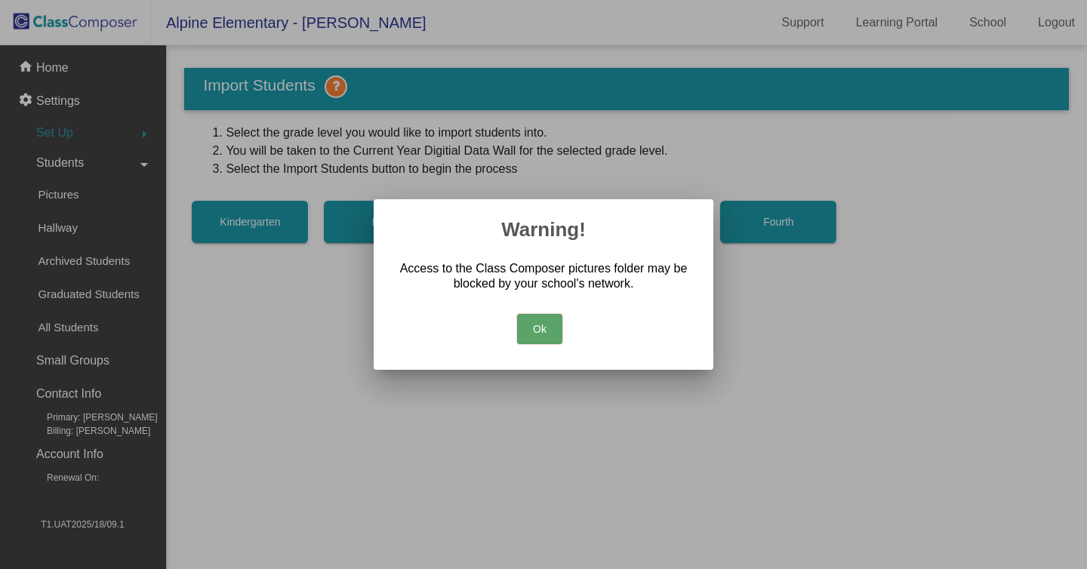
click at [555, 326] on button "Ok" at bounding box center [539, 329] width 45 height 30
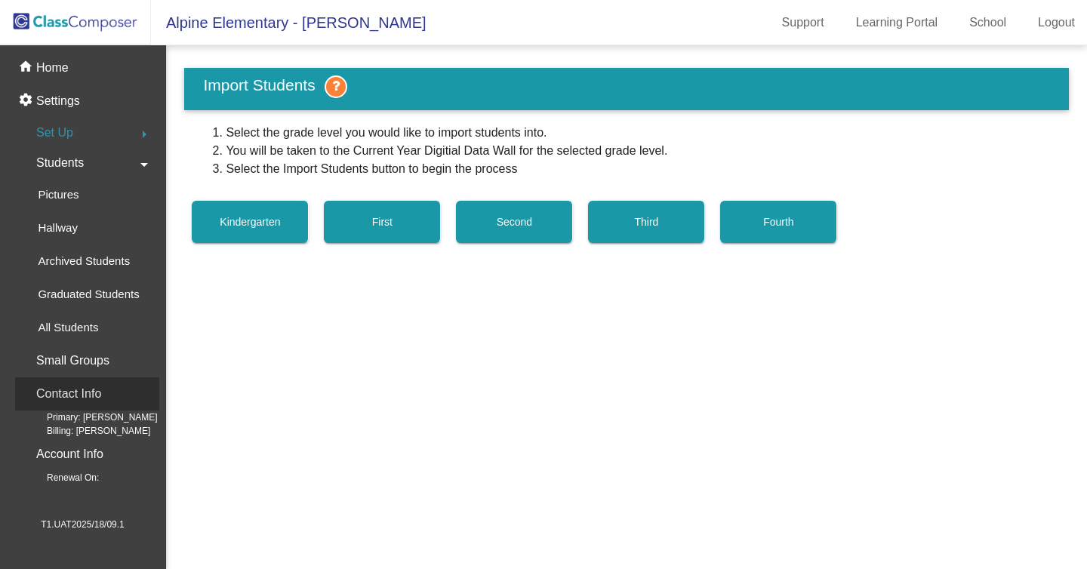
click at [94, 400] on p "Contact Info" at bounding box center [68, 393] width 65 height 21
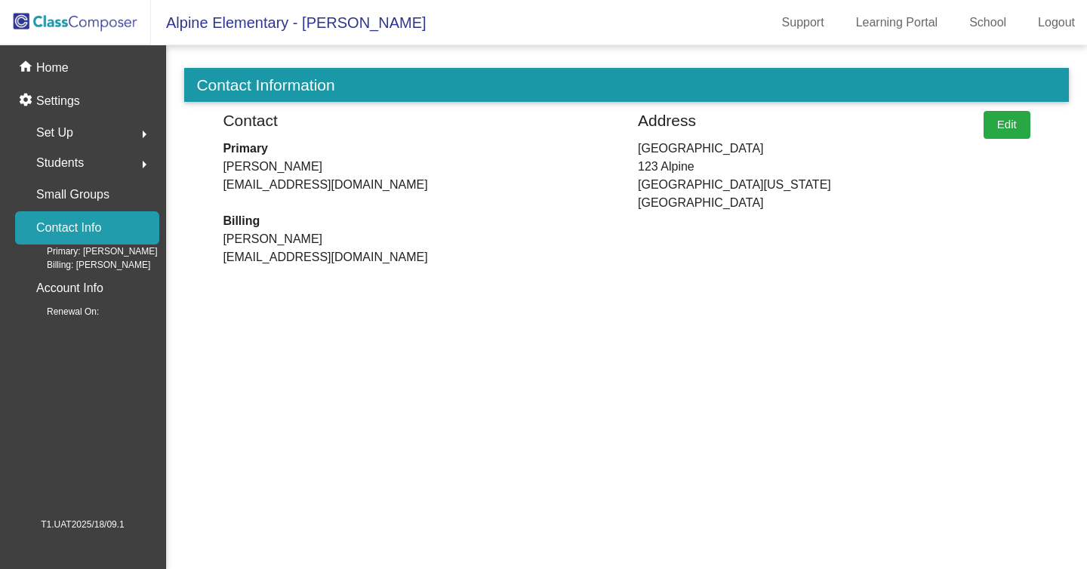
click at [84, 156] on span "Students" at bounding box center [60, 162] width 48 height 21
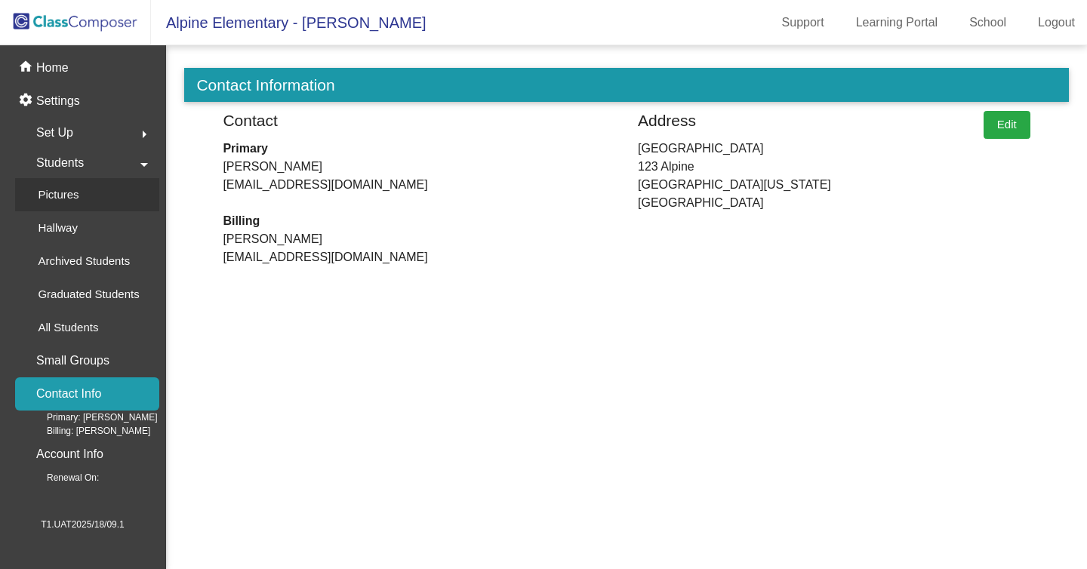
click at [82, 207] on div "Pictures" at bounding box center [53, 194] width 76 height 33
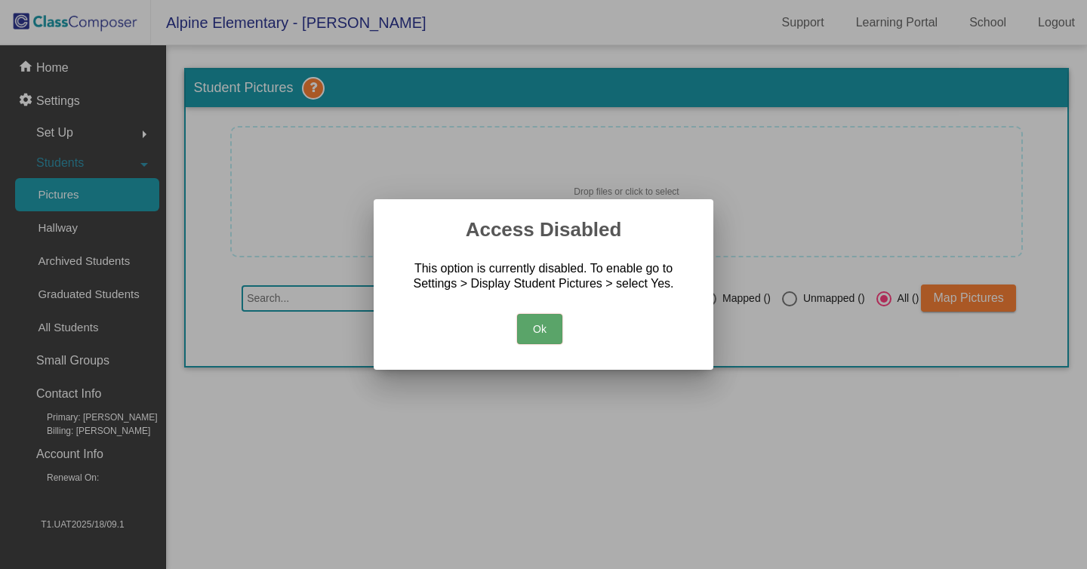
click at [555, 343] on button "Ok" at bounding box center [539, 329] width 45 height 30
click at [542, 331] on button "Ok" at bounding box center [539, 329] width 45 height 30
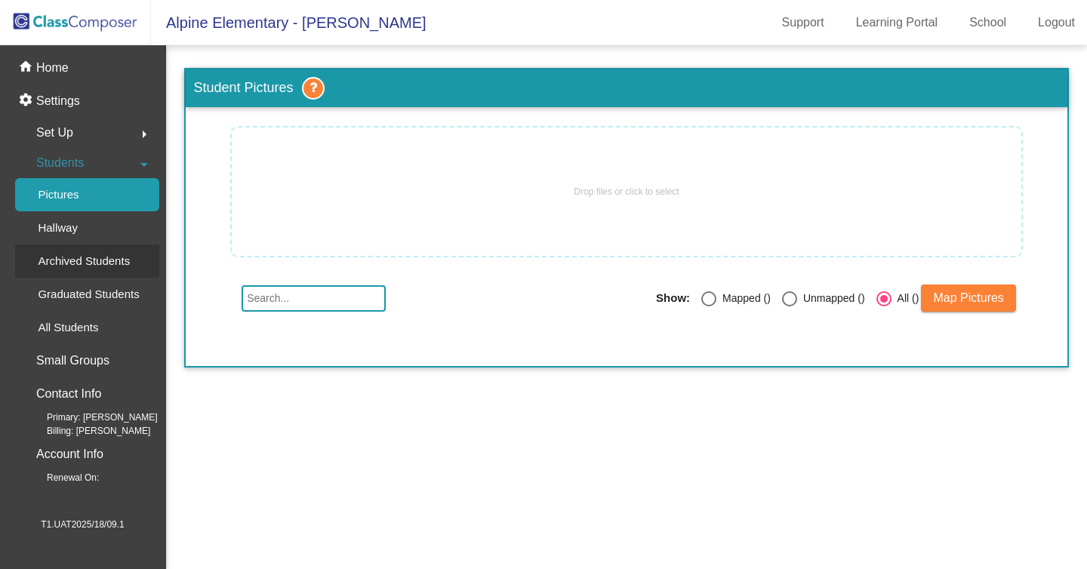
click at [69, 263] on p "Archived Students" at bounding box center [84, 261] width 92 height 18
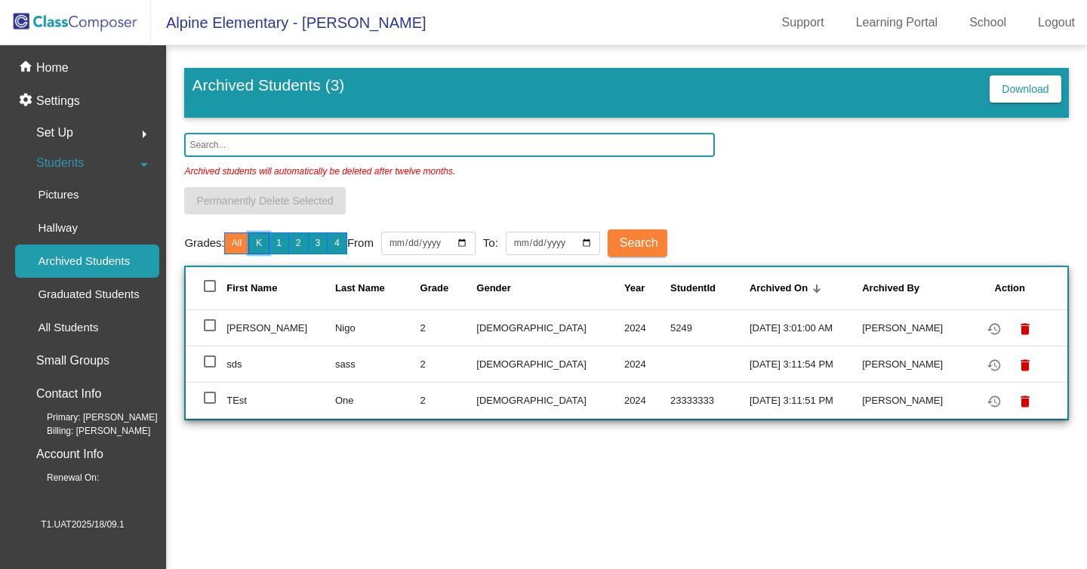
click at [269, 248] on button "K" at bounding box center [258, 243] width 21 height 22
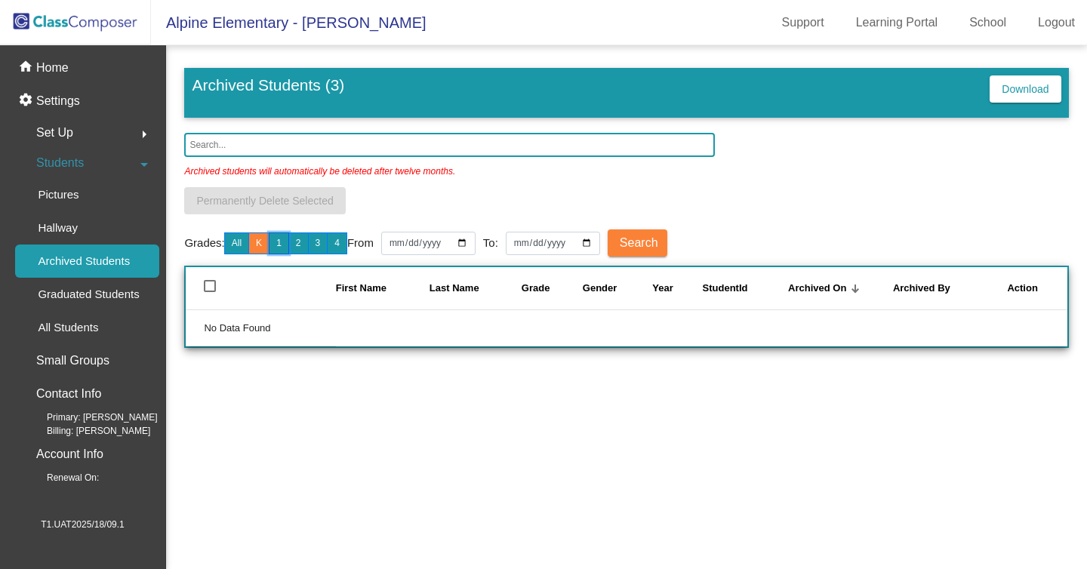
click at [289, 248] on button "1" at bounding box center [279, 243] width 20 height 22
click at [309, 246] on button "2" at bounding box center [298, 243] width 20 height 22
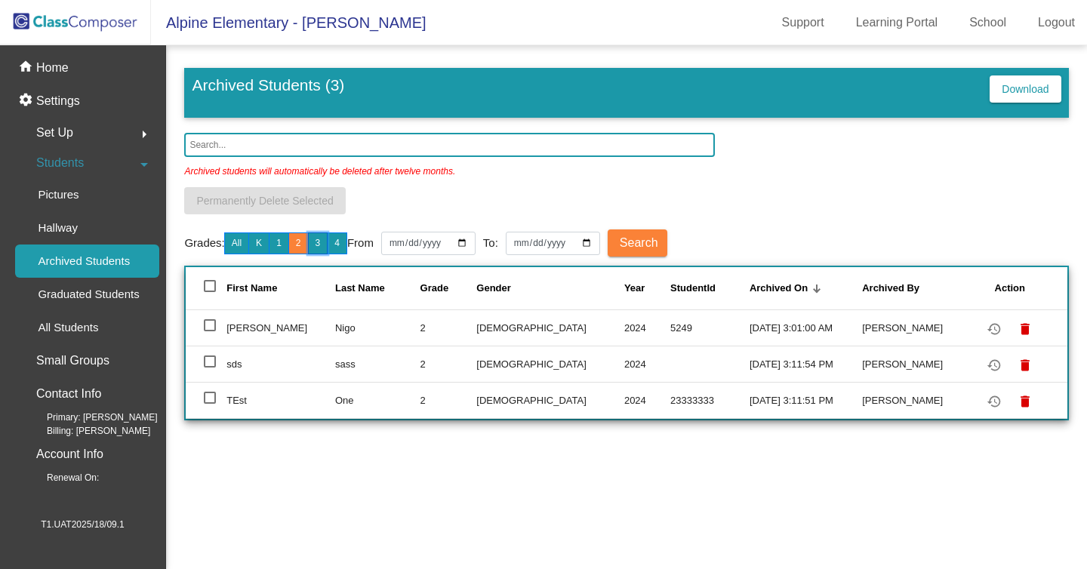
click at [328, 246] on button "3" at bounding box center [318, 243] width 20 height 22
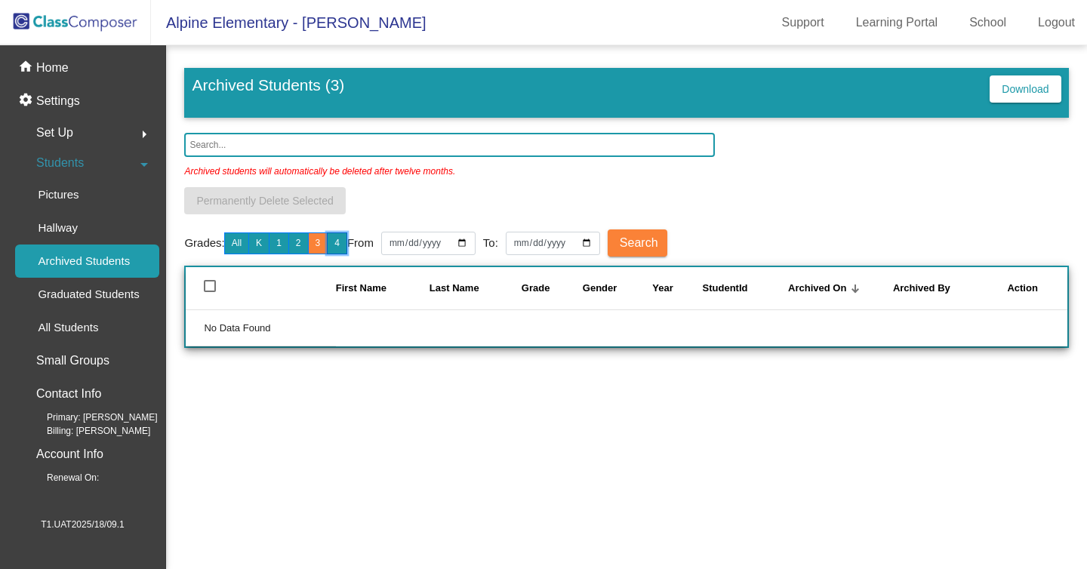
click at [345, 246] on button "4" at bounding box center [337, 243] width 20 height 22
click at [193, 241] on link "Grades:" at bounding box center [204, 243] width 40 height 17
click at [104, 297] on p "Graduated Students" at bounding box center [88, 294] width 101 height 18
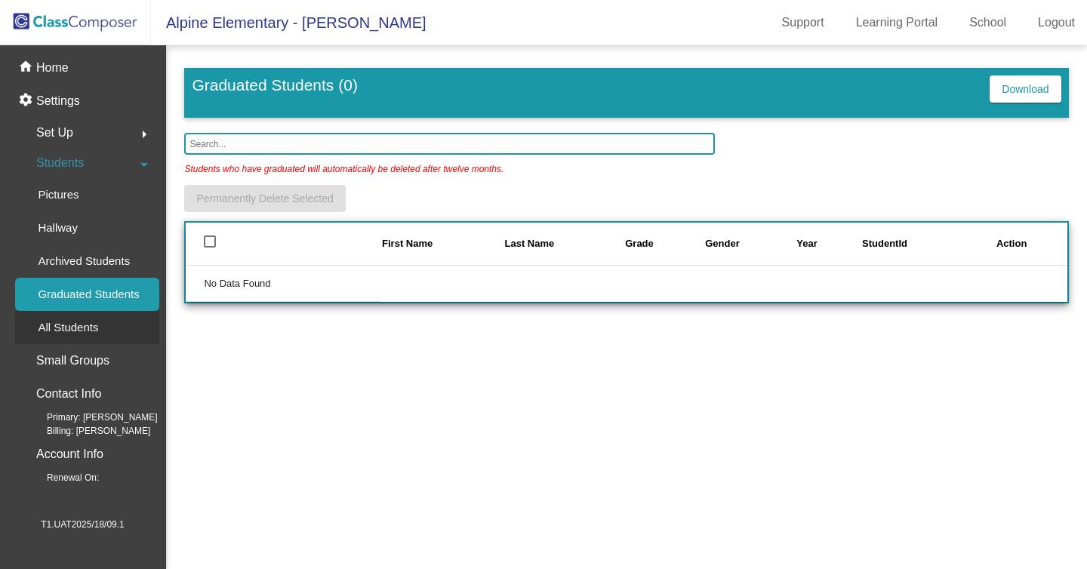
click at [81, 334] on p "All Students" at bounding box center [68, 327] width 60 height 18
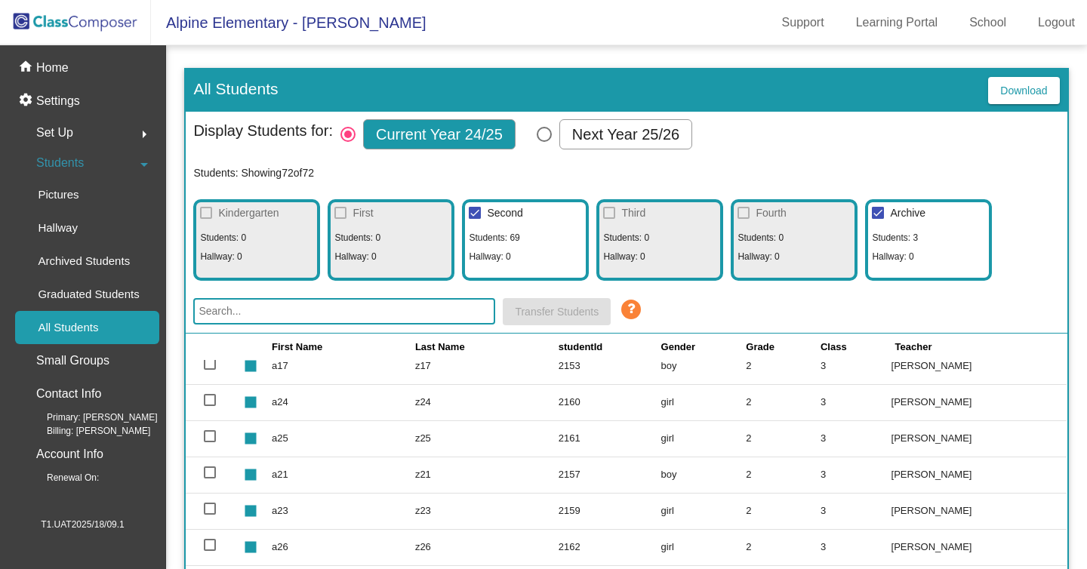
scroll to position [143, 0]
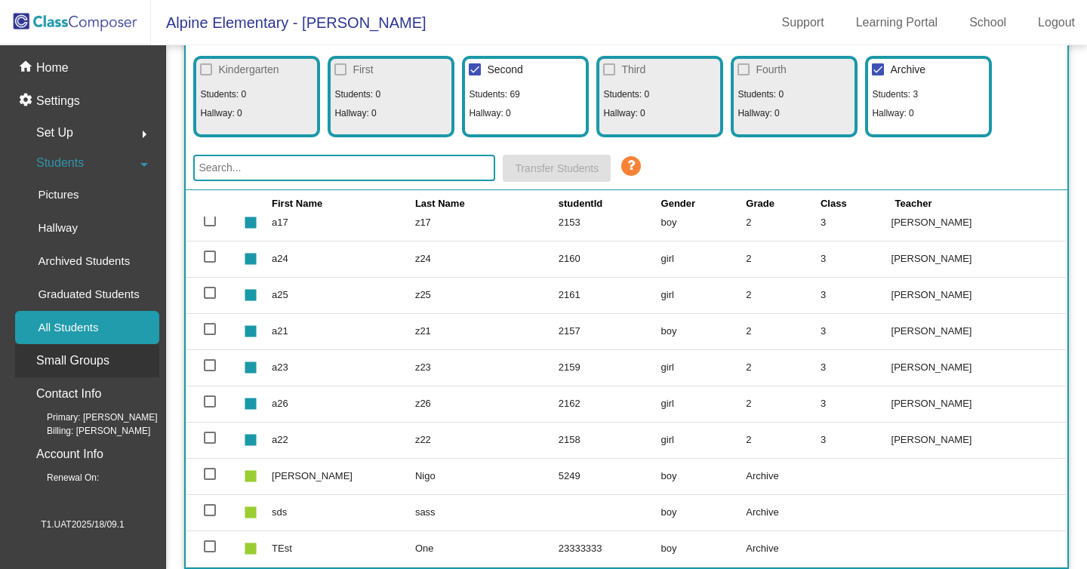
click at [75, 368] on p "Small Groups" at bounding box center [72, 360] width 73 height 21
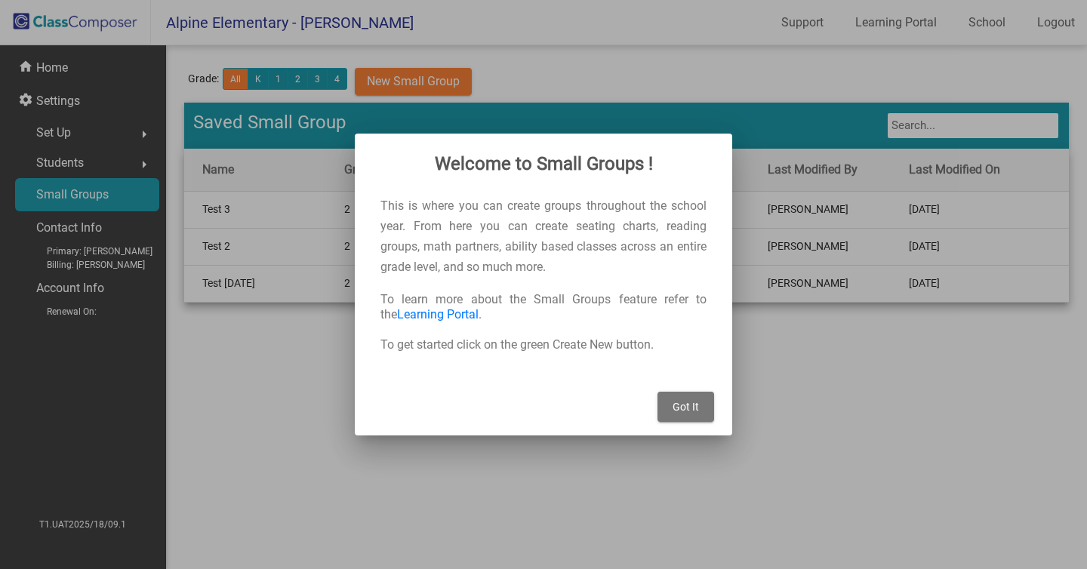
click at [710, 402] on button "Got It" at bounding box center [685, 407] width 57 height 30
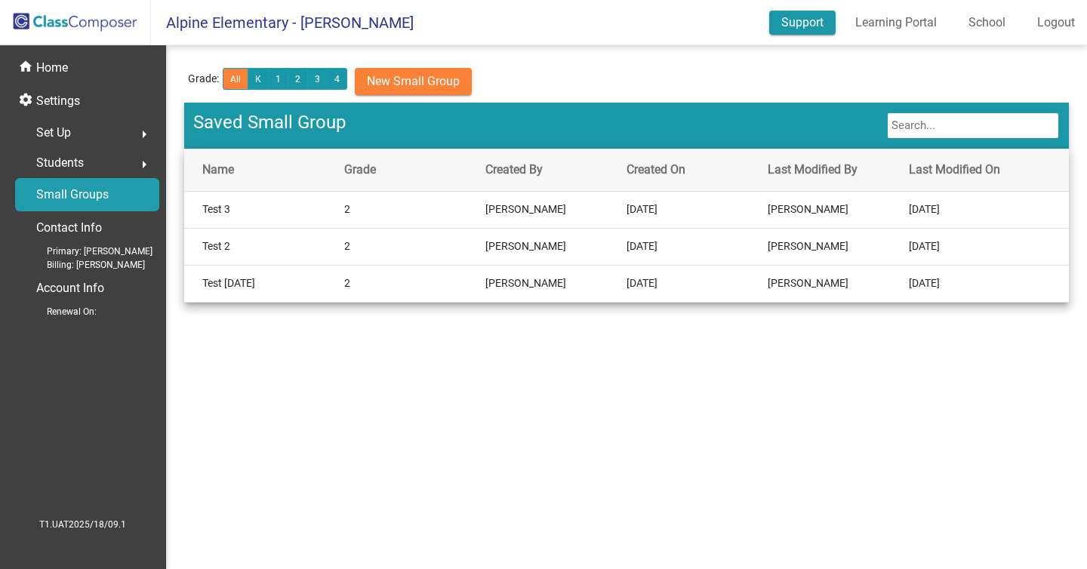
click at [789, 22] on link "Support" at bounding box center [802, 23] width 66 height 24
click at [94, 226] on p "Contact Info" at bounding box center [69, 227] width 66 height 21
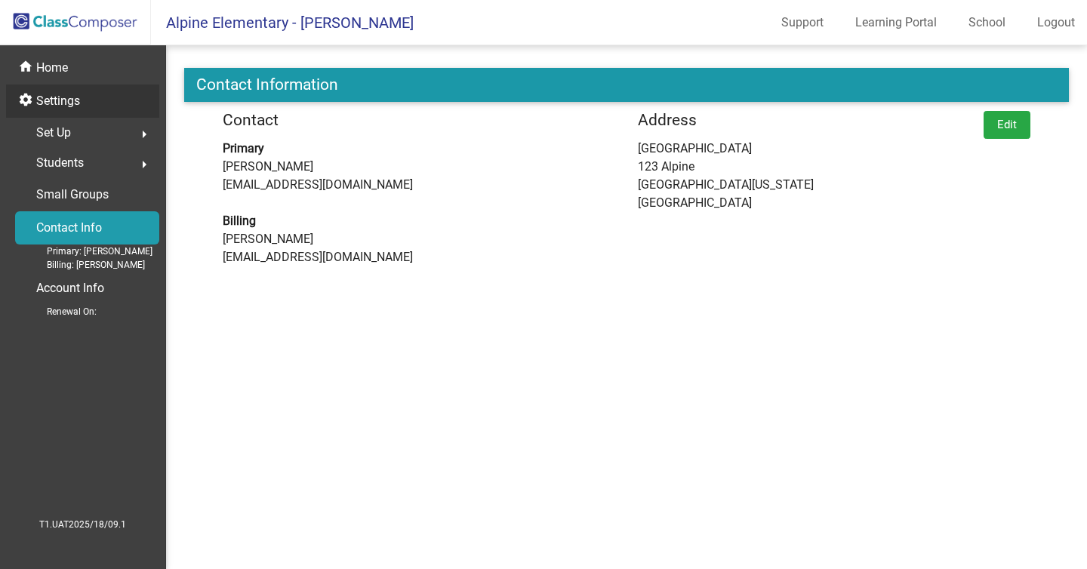
click at [70, 116] on div "settings Settings" at bounding box center [82, 101] width 153 height 33
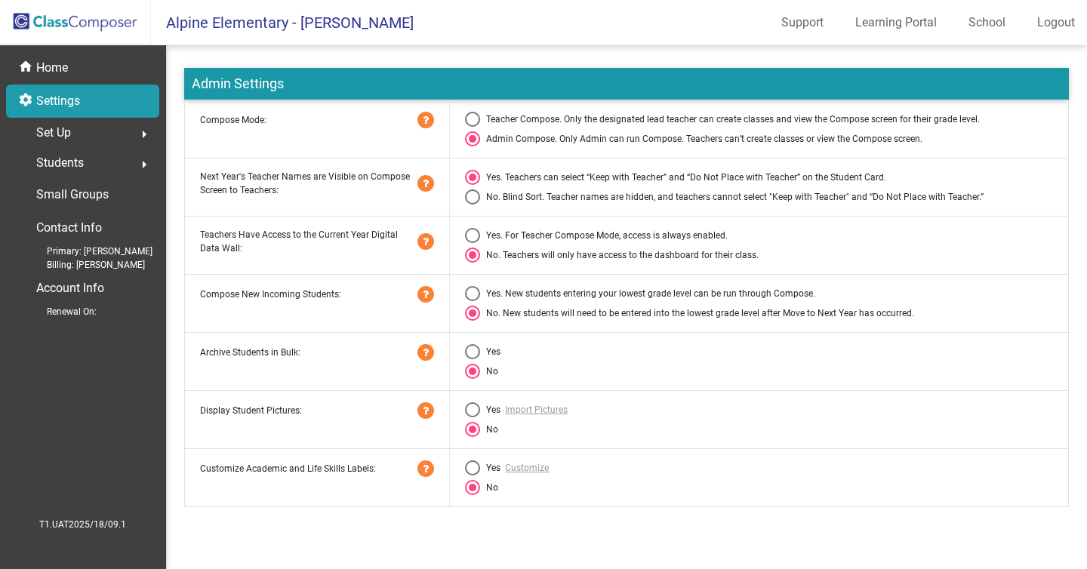
click at [67, 139] on span "Set Up" at bounding box center [53, 132] width 35 height 21
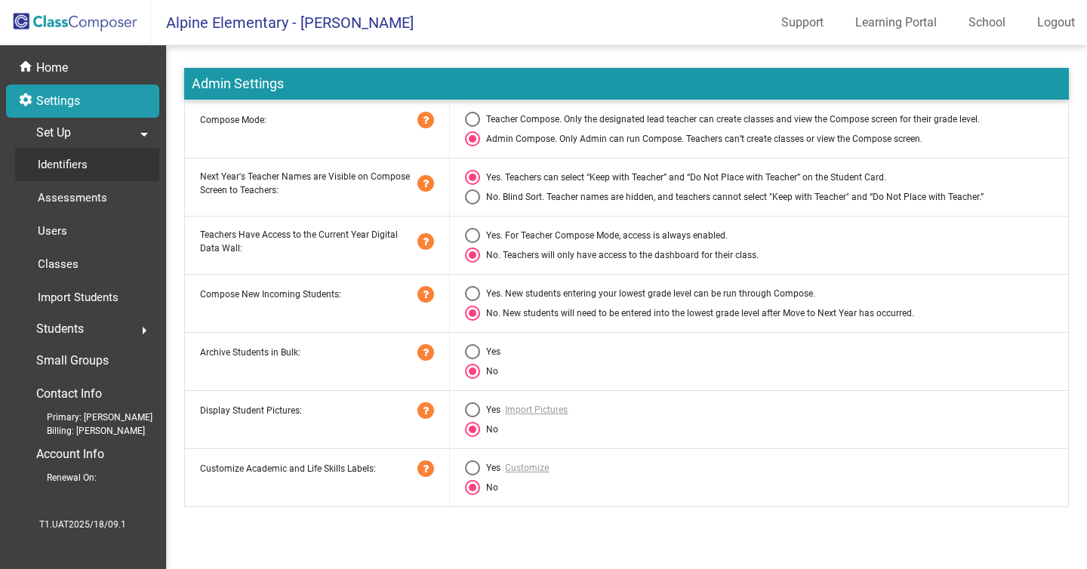
click at [76, 174] on p "Identifiers" at bounding box center [63, 164] width 50 height 18
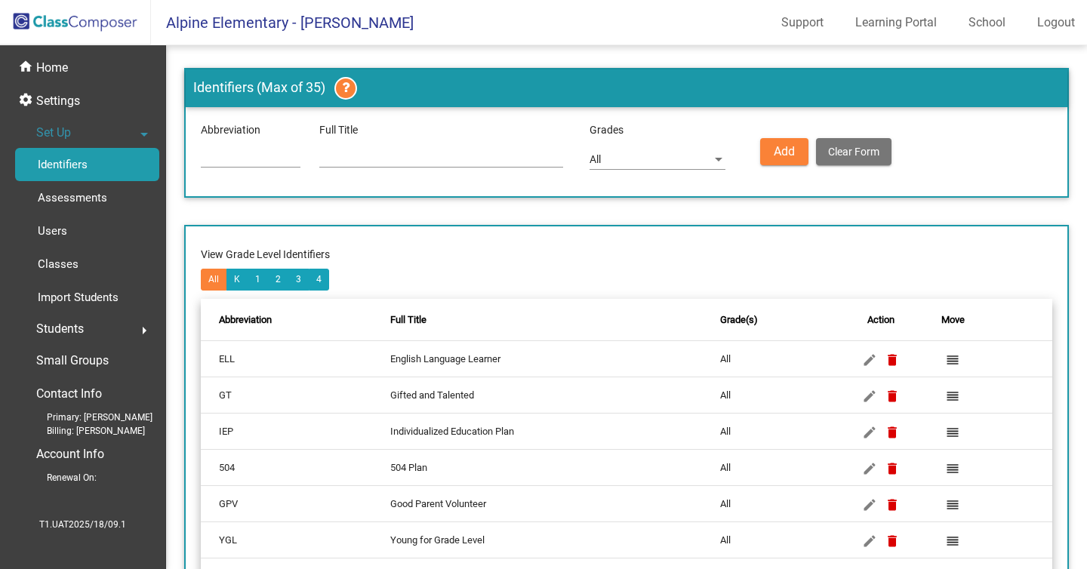
scroll to position [143, 0]
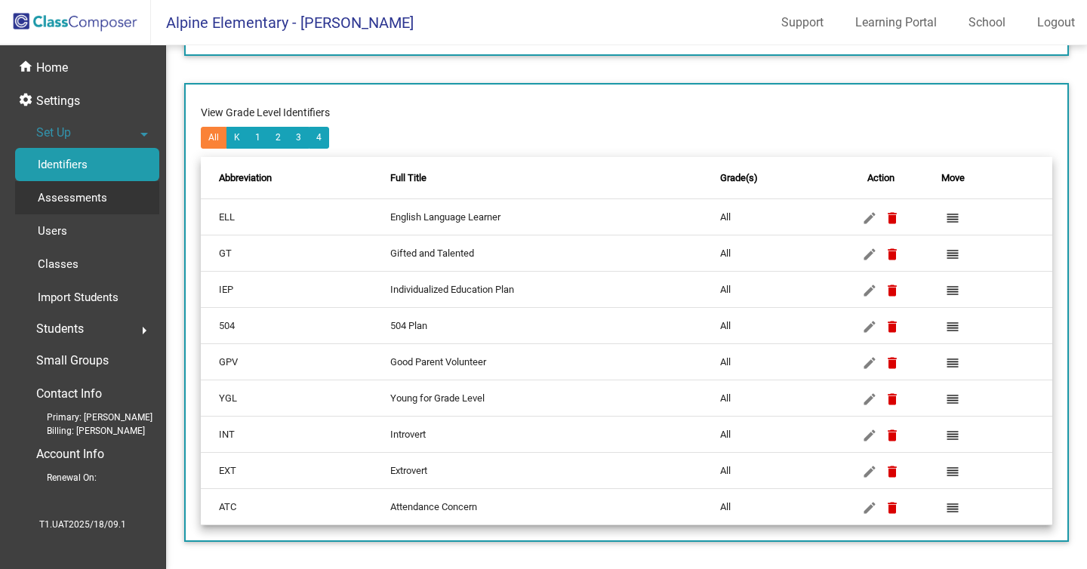
click at [106, 193] on p "Assessments" at bounding box center [72, 198] width 69 height 18
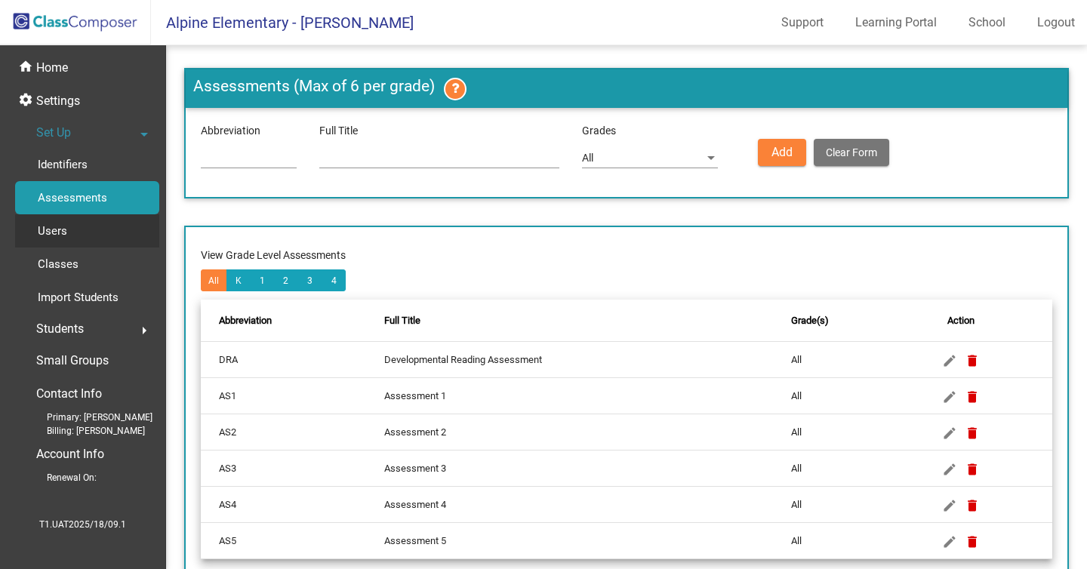
click at [78, 227] on div "Users" at bounding box center [47, 230] width 64 height 33
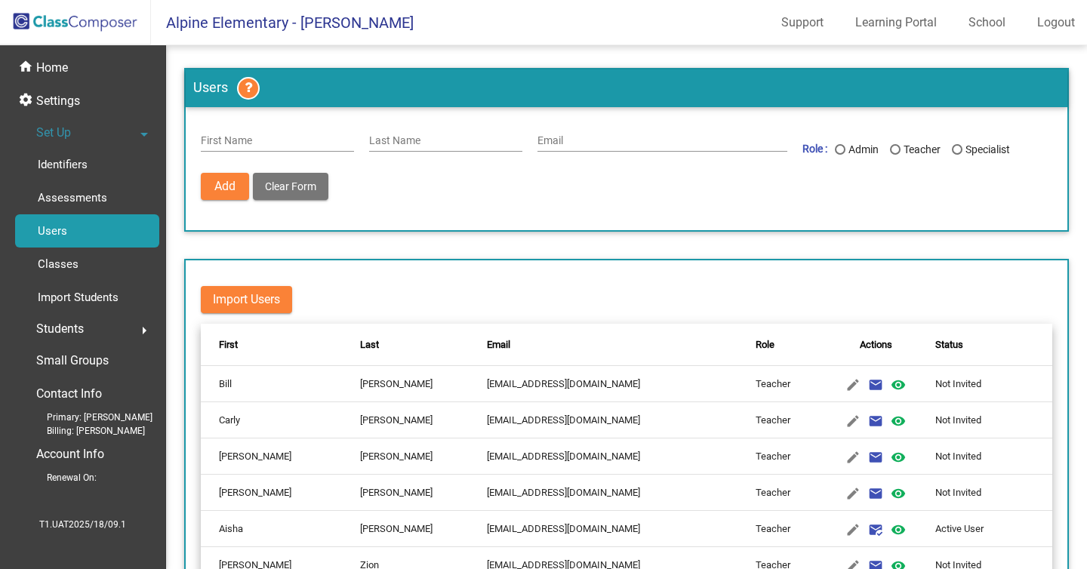
click at [290, 140] on input "First Name" at bounding box center [277, 141] width 153 height 12
type input "zaid"
click at [388, 135] on input "Last Name" at bounding box center [445, 141] width 153 height 12
type input "ahmed"
click at [584, 134] on div "Email" at bounding box center [662, 136] width 250 height 29
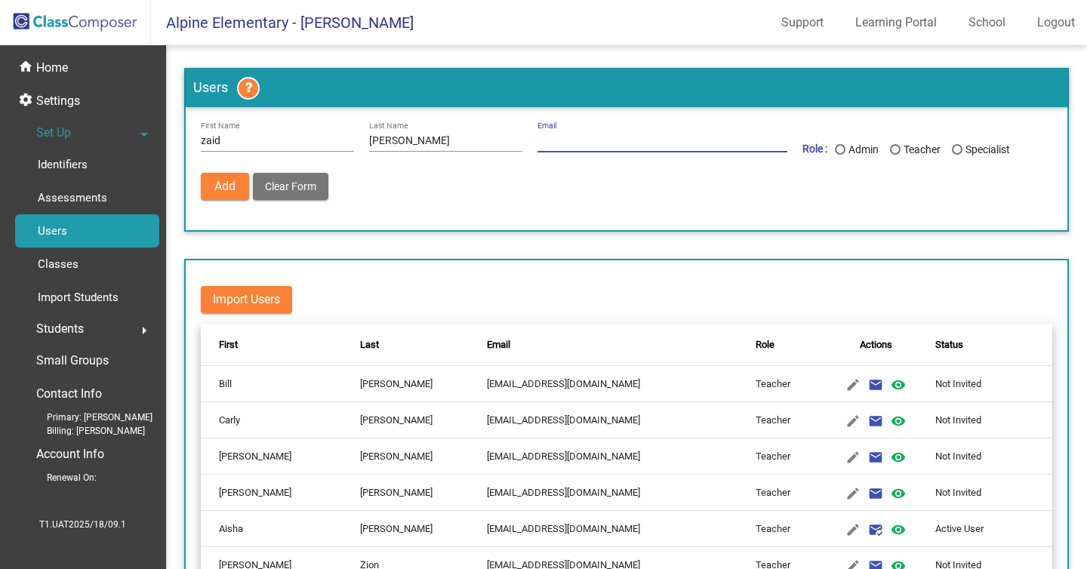
paste input "taniko5746@cerisun.com"
type input "taniko5746@cerisun.com"
click at [900, 151] on div "Last Name" at bounding box center [895, 149] width 11 height 11
click at [895, 155] on input "Teacher" at bounding box center [894, 155] width 1 height 1
radio input "true"
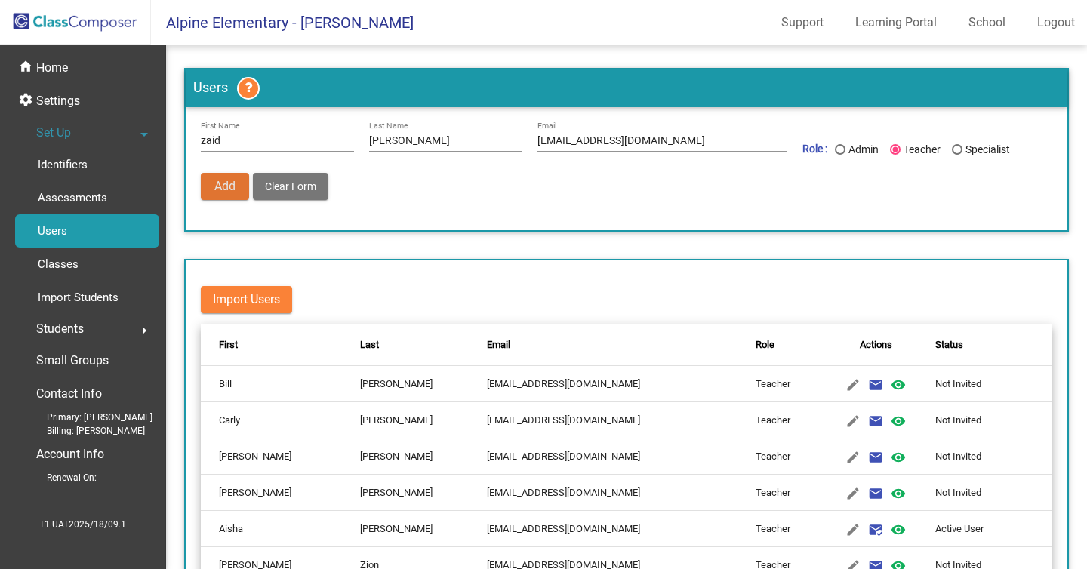
click at [223, 187] on span "Add" at bounding box center [224, 186] width 21 height 14
radio input "false"
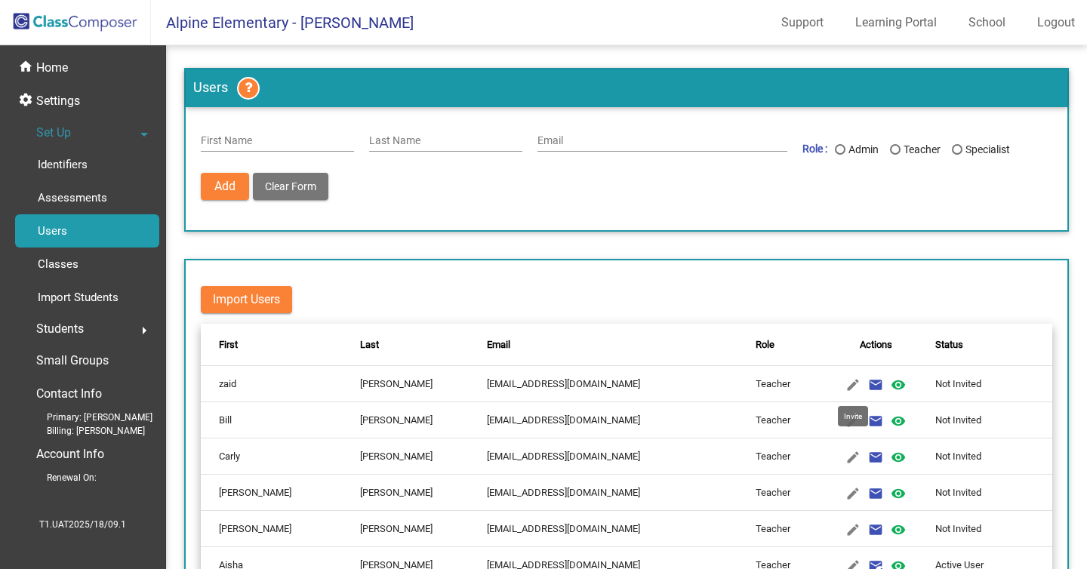
click at [866, 382] on mat-icon "email" at bounding box center [875, 385] width 18 height 18
click at [714, 383] on td "taniko5746@cerisun.com" at bounding box center [621, 384] width 269 height 36
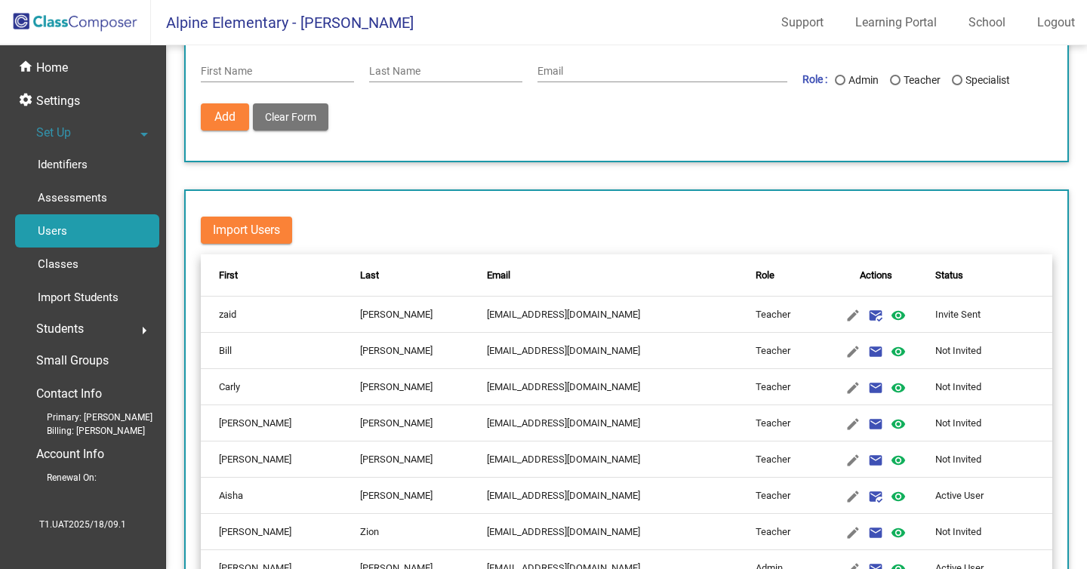
scroll to position [131, 0]
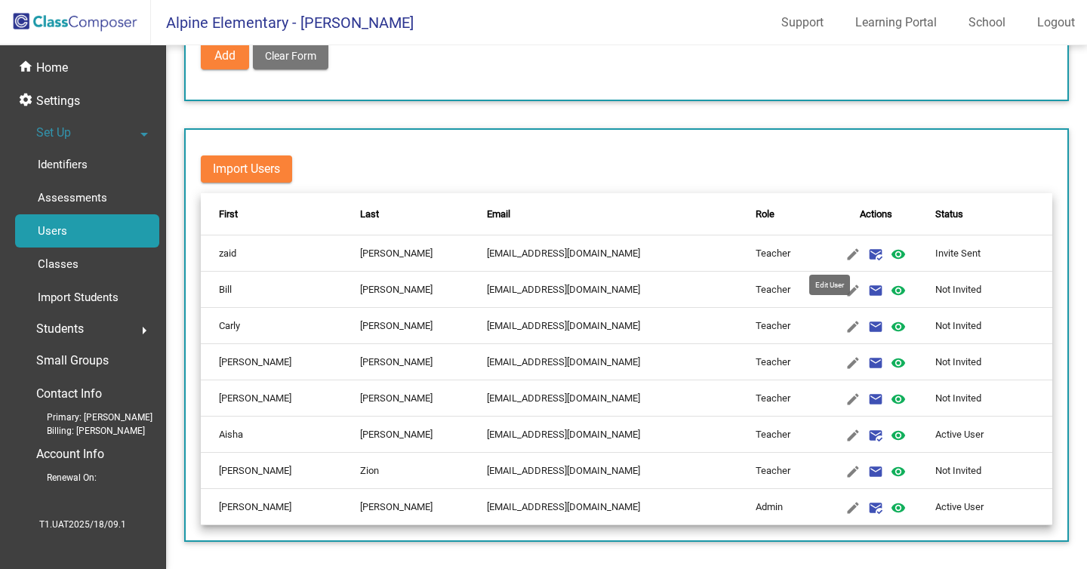
click at [844, 251] on mat-icon "edit" at bounding box center [853, 254] width 18 height 18
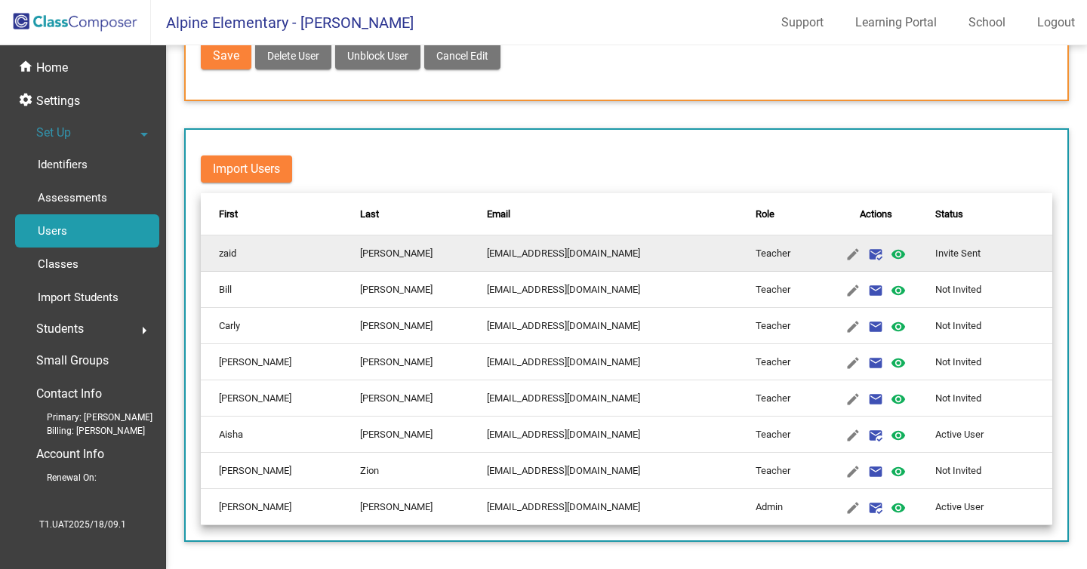
type input "zaid"
type input "ahmed"
type input "taniko5746@cerisun.com"
radio input "true"
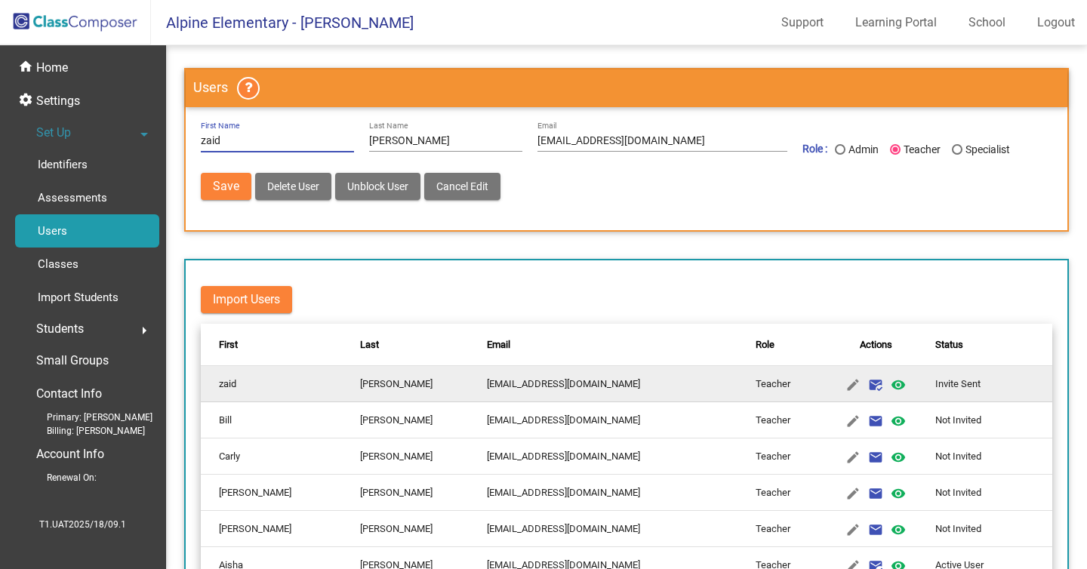
click at [313, 192] on span "Delete User" at bounding box center [293, 186] width 52 height 12
radio input "false"
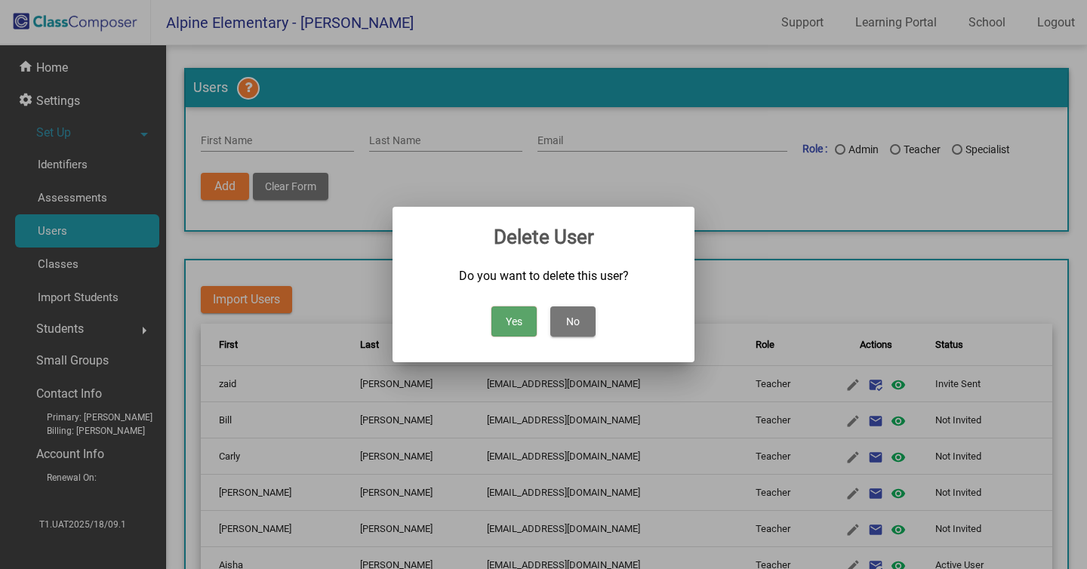
click at [514, 315] on button "Yes" at bounding box center [513, 321] width 45 height 30
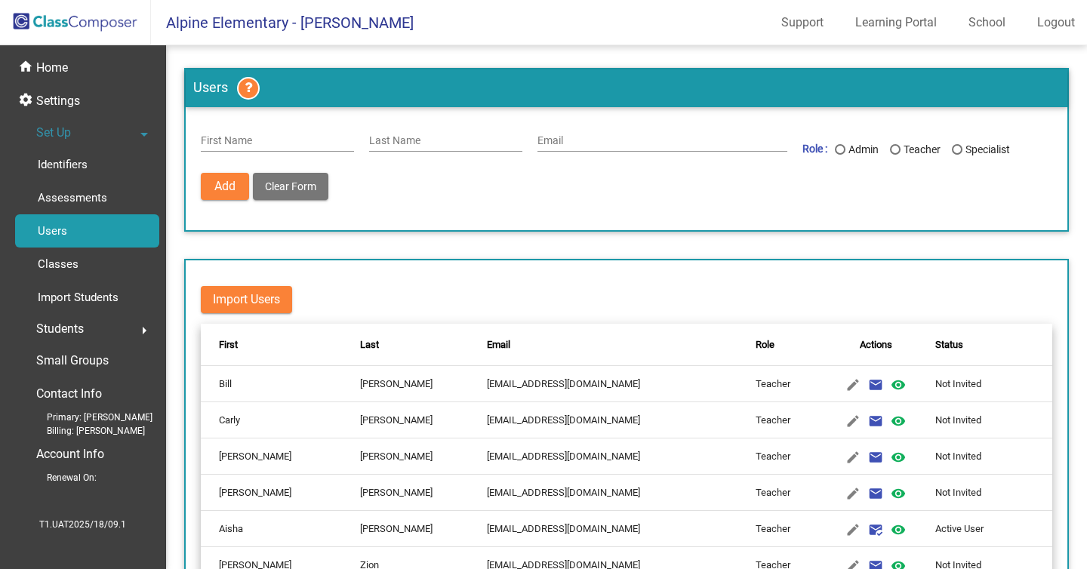
click at [776, 146] on input "Email" at bounding box center [662, 141] width 250 height 12
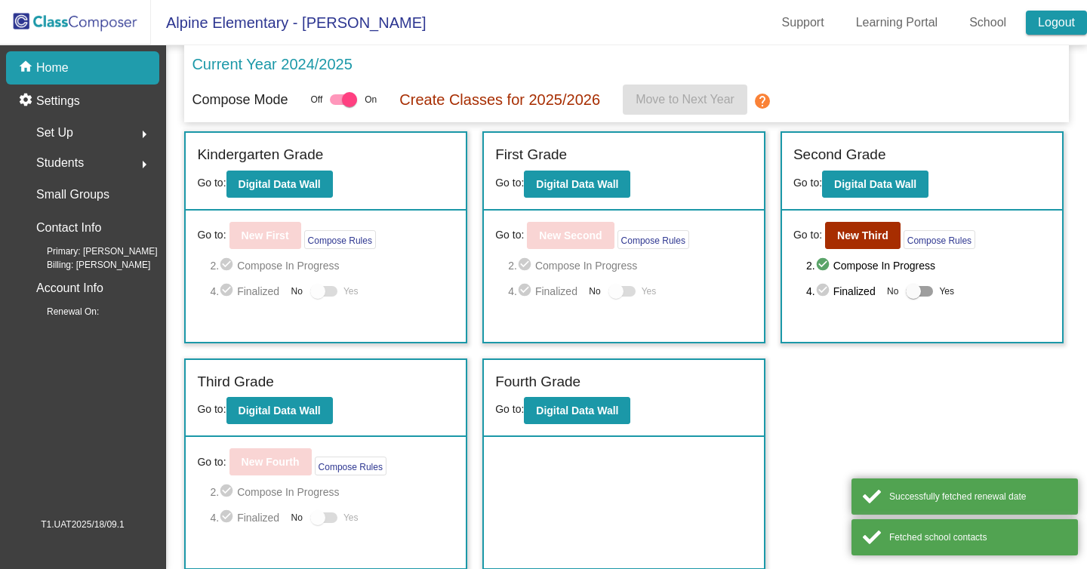
click at [1061, 23] on link "Logout" at bounding box center [1055, 23] width 61 height 24
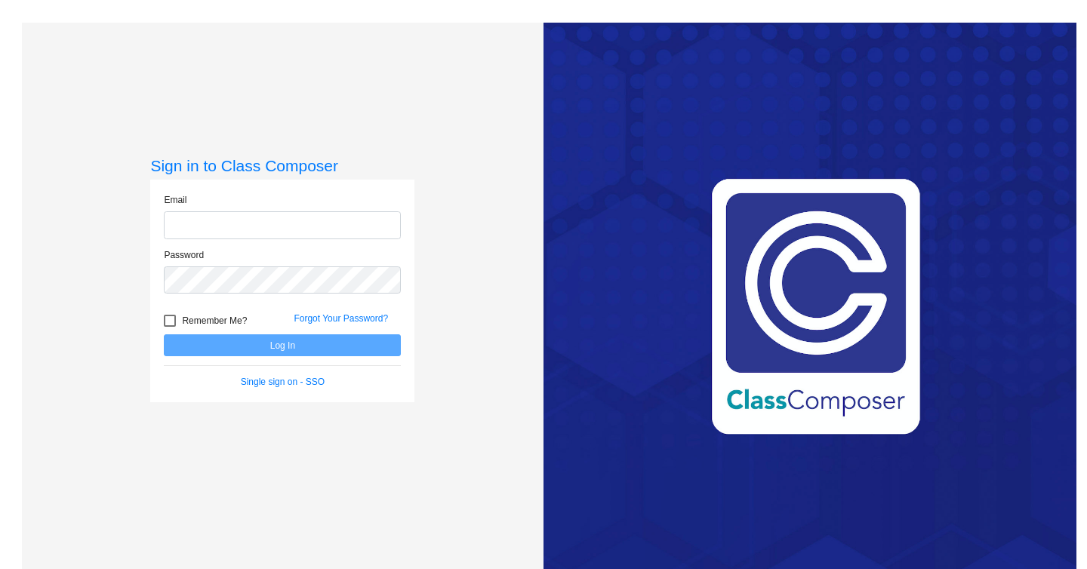
click at [296, 177] on div "Sign in to Class Composer" at bounding box center [282, 167] width 264 height 23
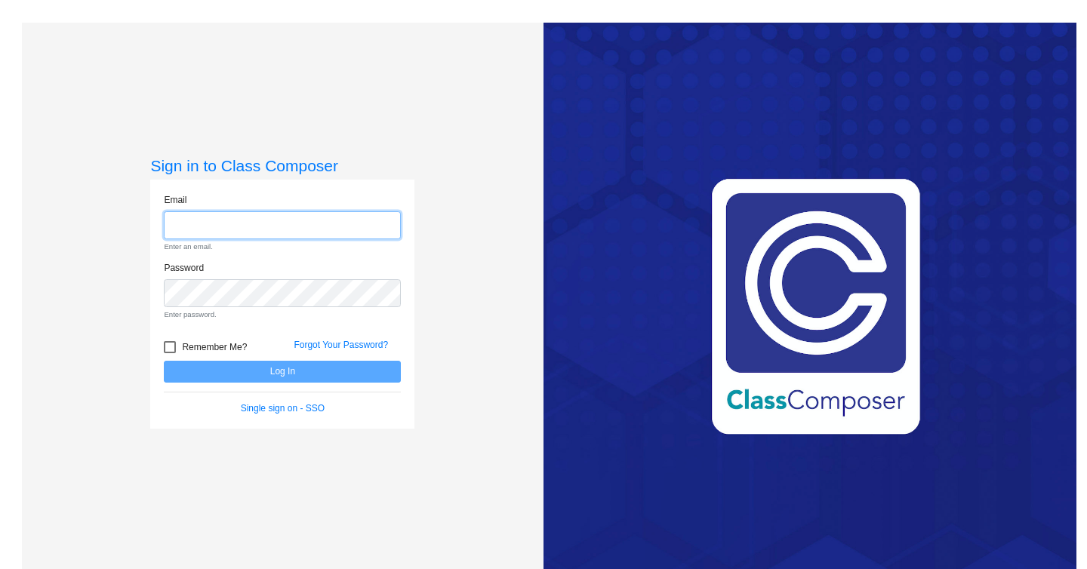
click at [294, 220] on input "email" at bounding box center [282, 225] width 237 height 28
paste input "mc9182524.3hzkwxoc@mailosaur.net"
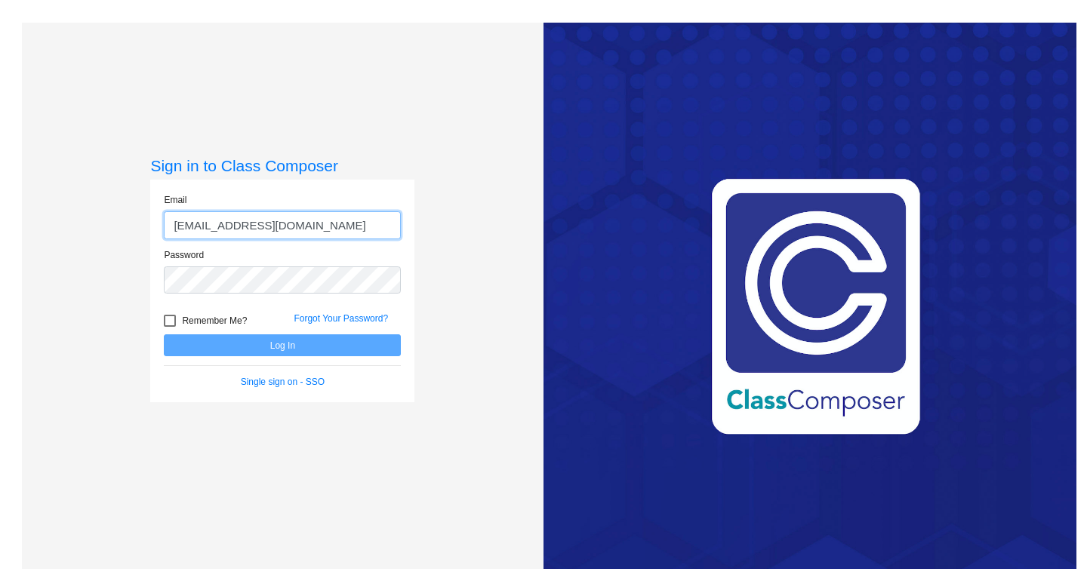
type input "mc9182524.3hzkwxoc@mailosaur.net"
drag, startPoint x: 170, startPoint y: 225, endPoint x: 400, endPoint y: 234, distance: 230.3
click at [400, 234] on input "mc9182524.3hzkwxoc@mailosaur.net" at bounding box center [282, 225] width 237 height 28
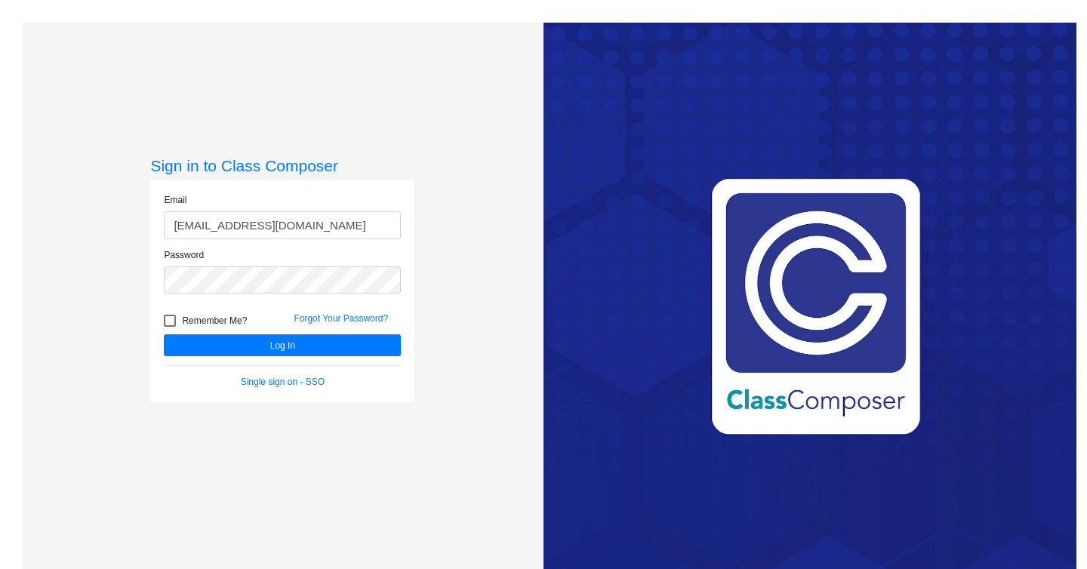
click at [423, 260] on div "Sign in to Class Composer Email mc9182524.3hzkwxoc@mailosaur.net Password Remem…" at bounding box center [282, 307] width 521 height 569
click at [342, 352] on button "Log In" at bounding box center [282, 345] width 237 height 22
